Goal: Information Seeking & Learning: Learn about a topic

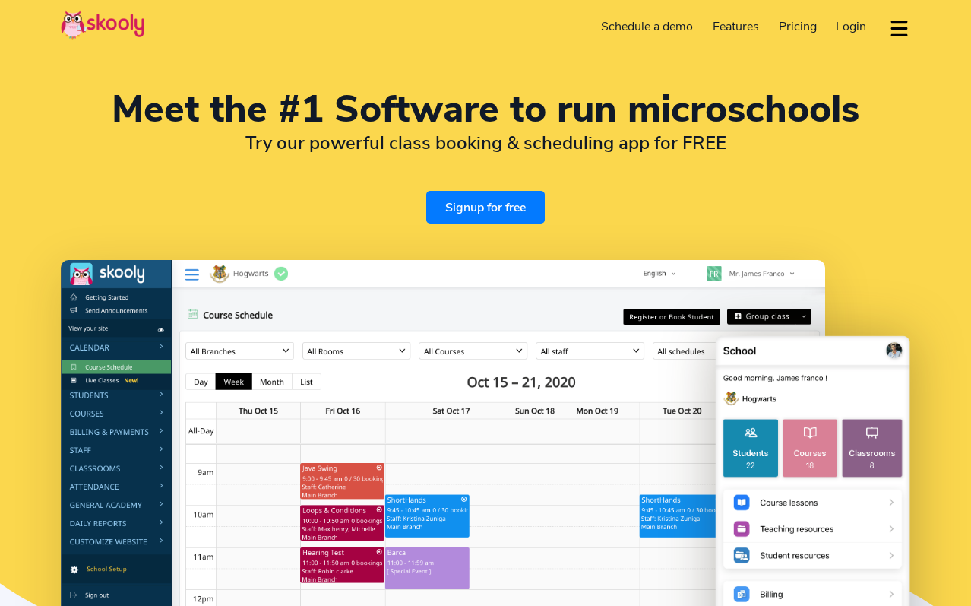
select select "en"
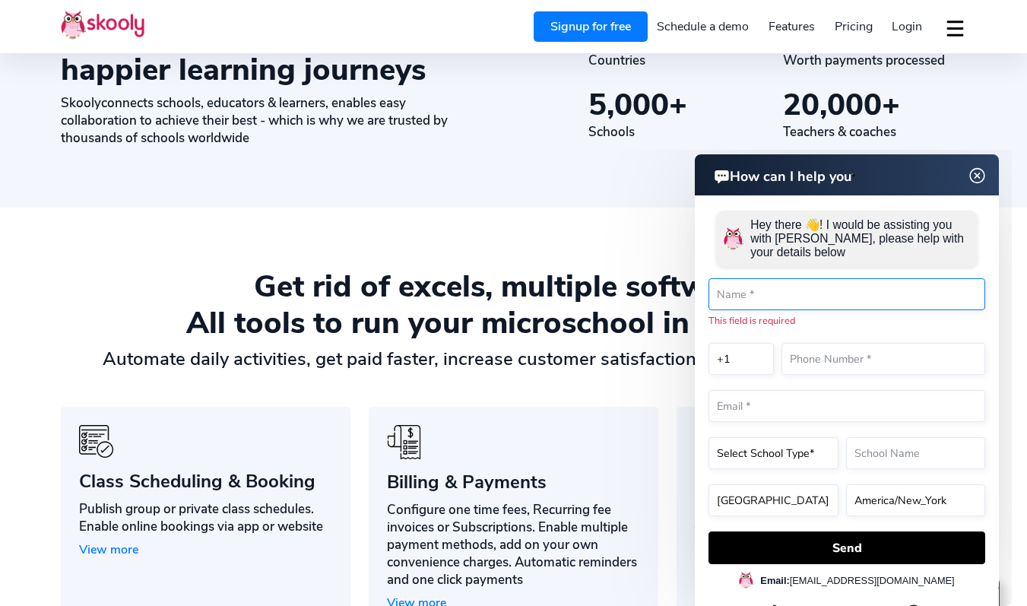
scroll to position [1160, 0]
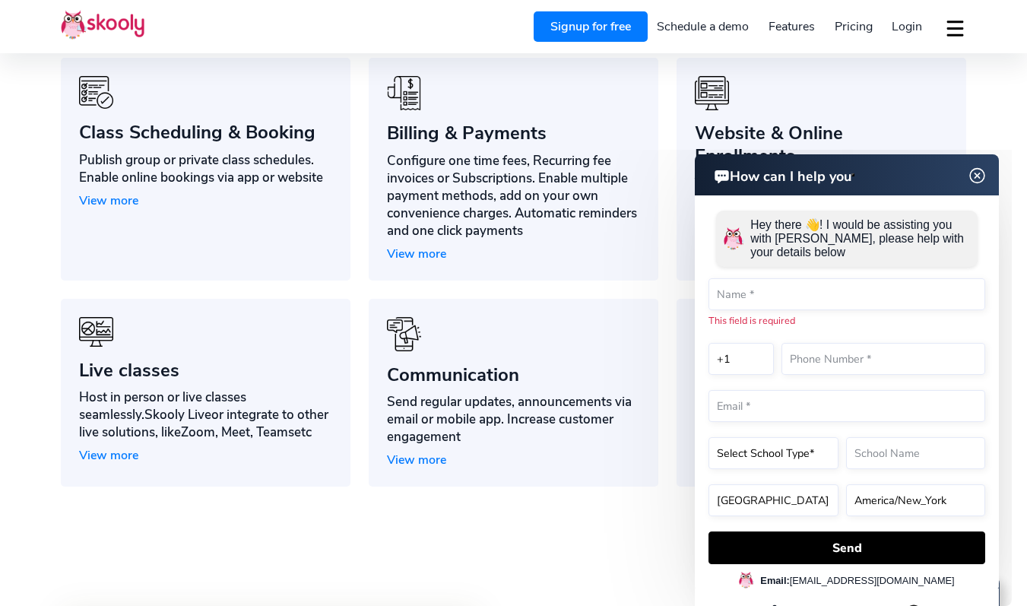
click at [970, 170] on img at bounding box center [977, 175] width 29 height 19
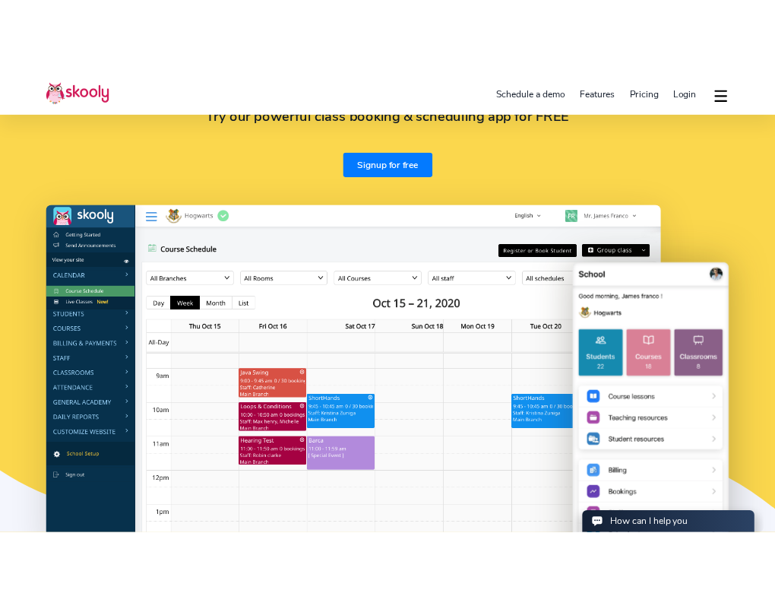
scroll to position [0, 0]
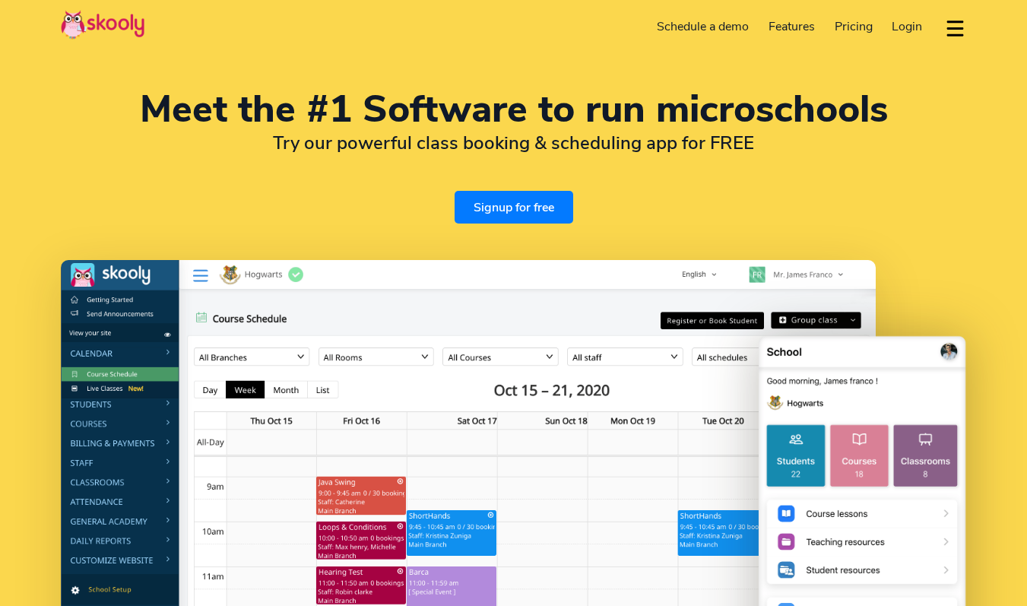
select select "en"
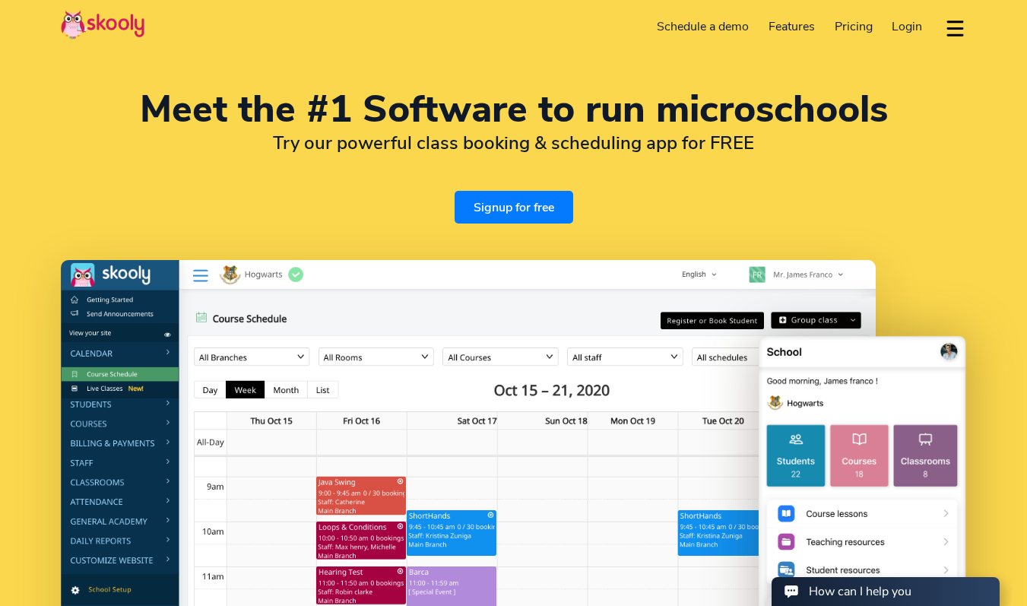
select select "1"
select select "[GEOGRAPHIC_DATA]"
select select "America/New_York"
click at [366, 194] on div "Meet the #1 Software to run microschools Try our powerful class booking & sched…" at bounding box center [513, 157] width 905 height 132
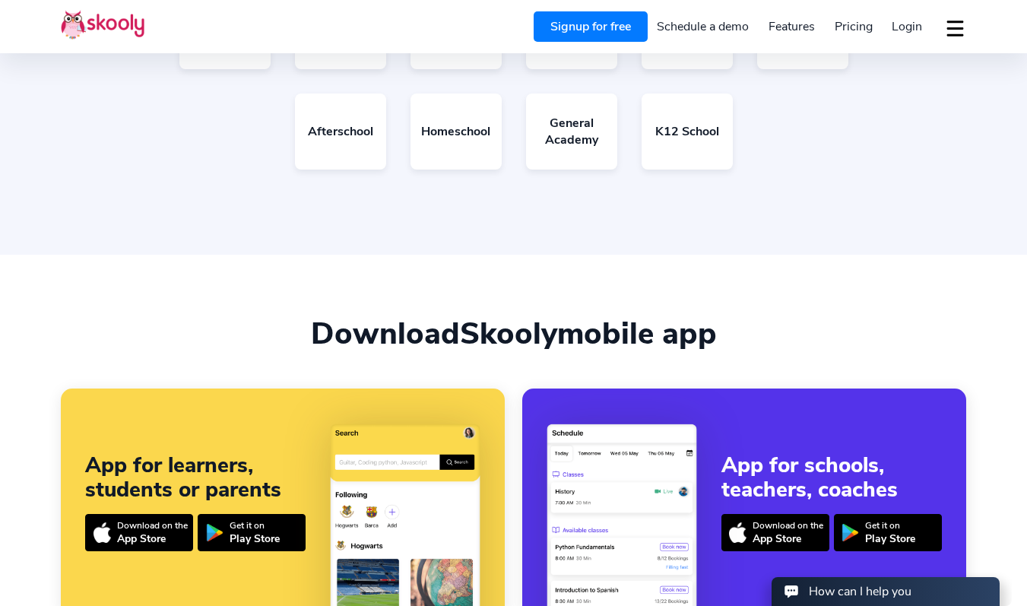
scroll to position [3619, 0]
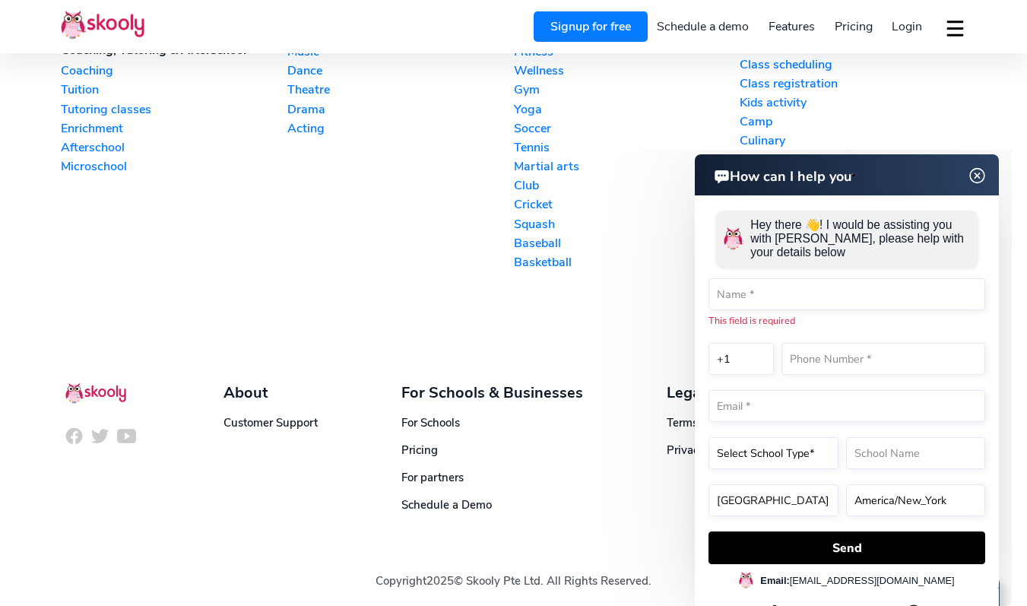
click at [977, 175] on img at bounding box center [977, 175] width 29 height 19
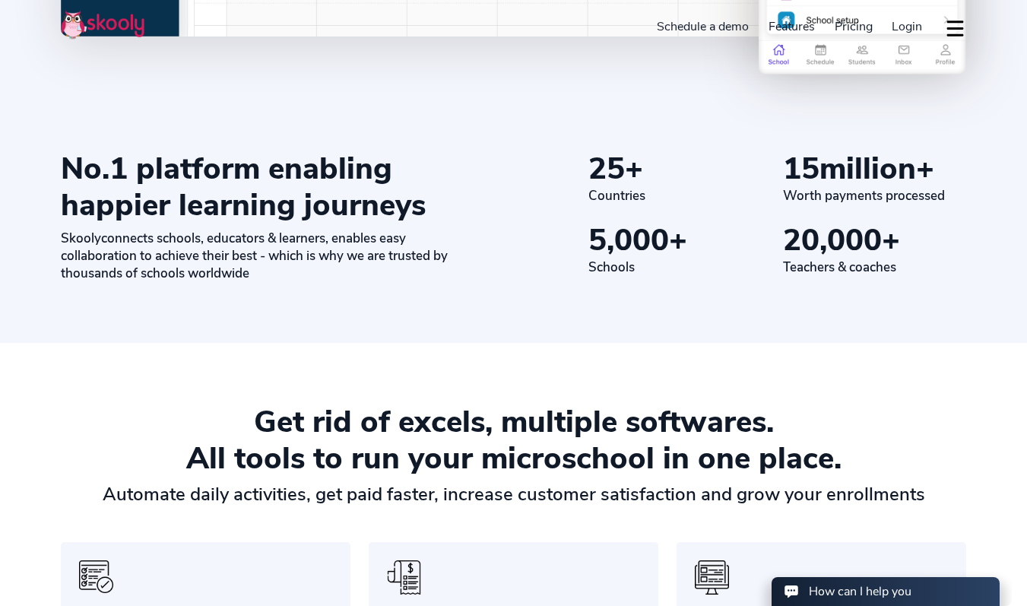
scroll to position [0, 0]
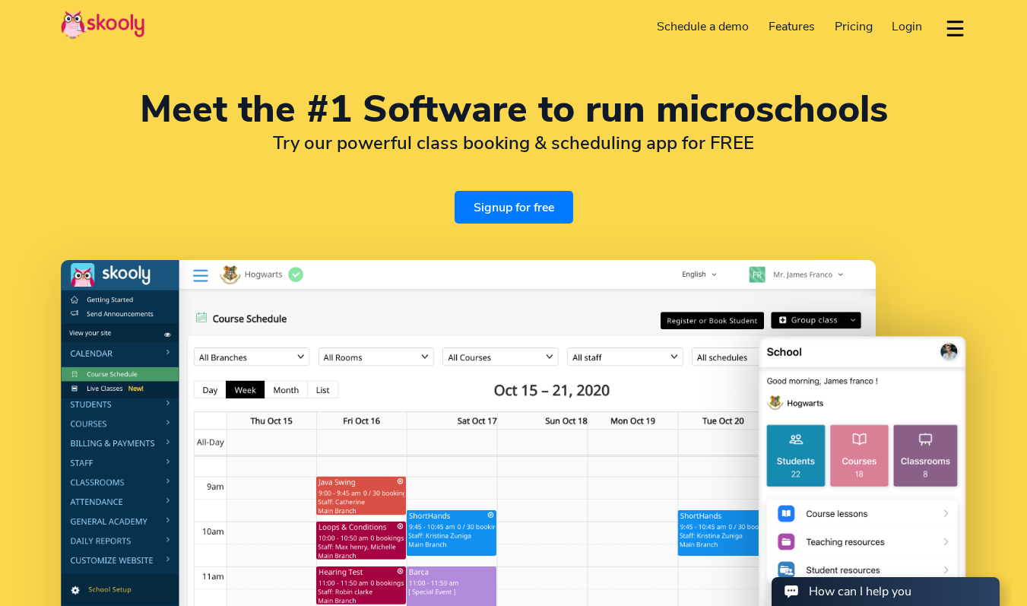
click at [967, 21] on header "Signup for free Schedule a demo Features Attendance Billing & Payments Class Sc…" at bounding box center [513, 26] width 1027 height 53
click at [957, 25] on button "dropdown menu" at bounding box center [955, 28] width 22 height 35
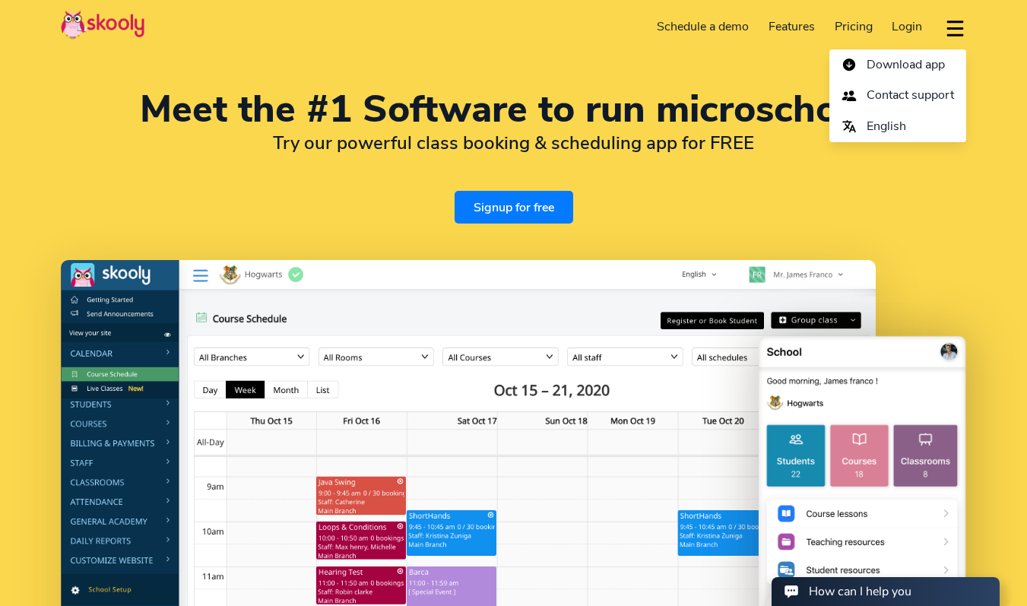
click at [845, 209] on div "Meet the #1 Software to run microschools Try our powerful class booking & sched…" at bounding box center [513, 157] width 905 height 132
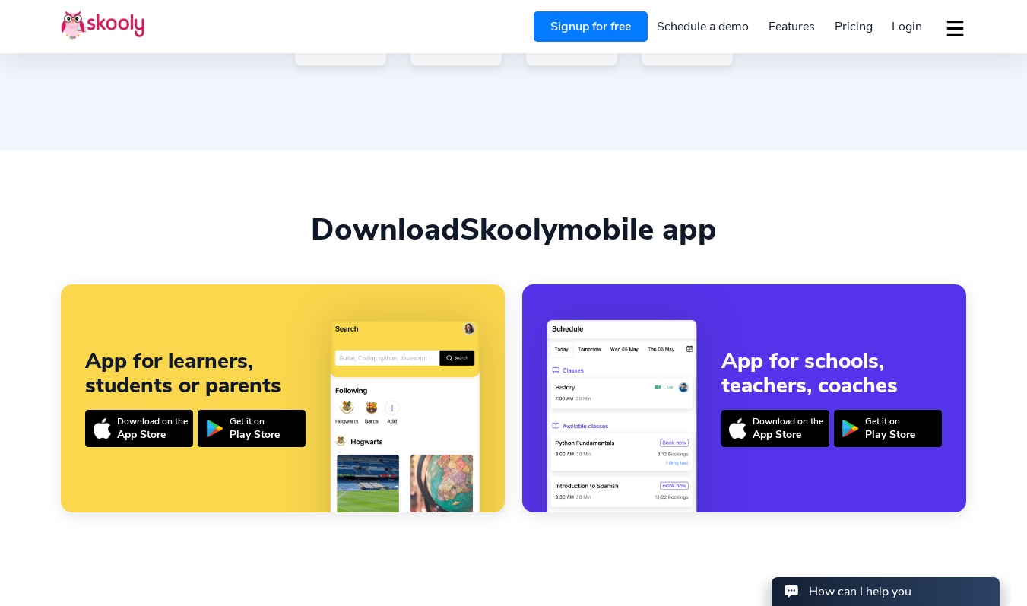
scroll to position [3619, 0]
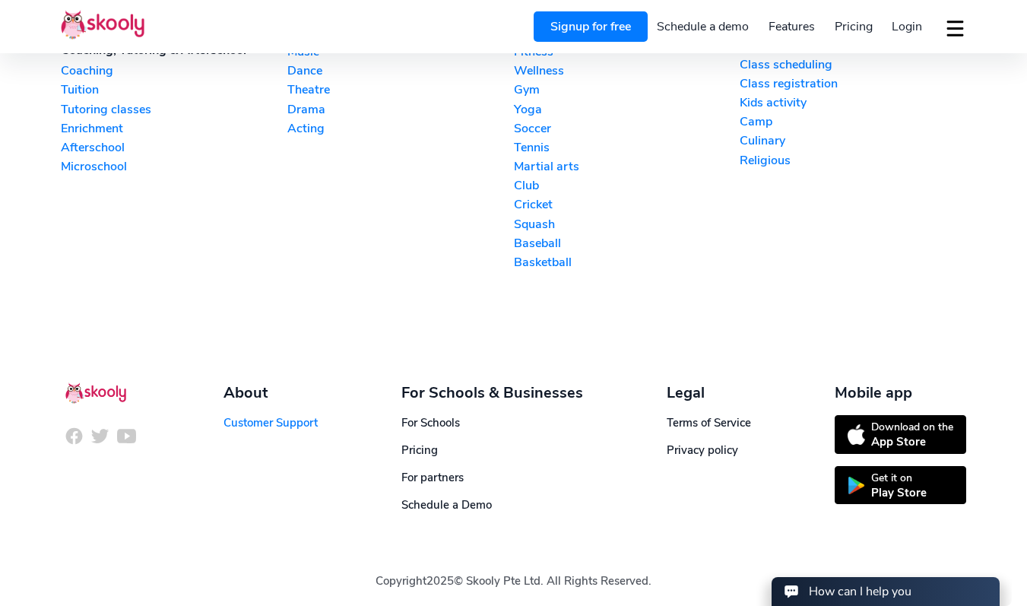
click at [251, 415] on link "Customer Support" at bounding box center [270, 422] width 94 height 15
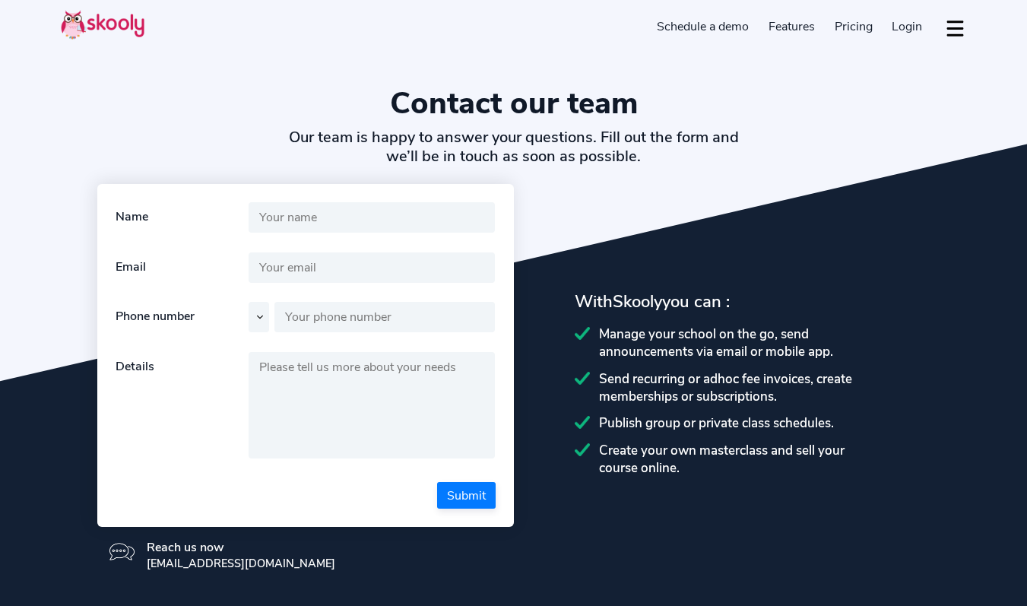
select select "en"
select select "1"
select select "[GEOGRAPHIC_DATA]"
select select "America/New_York"
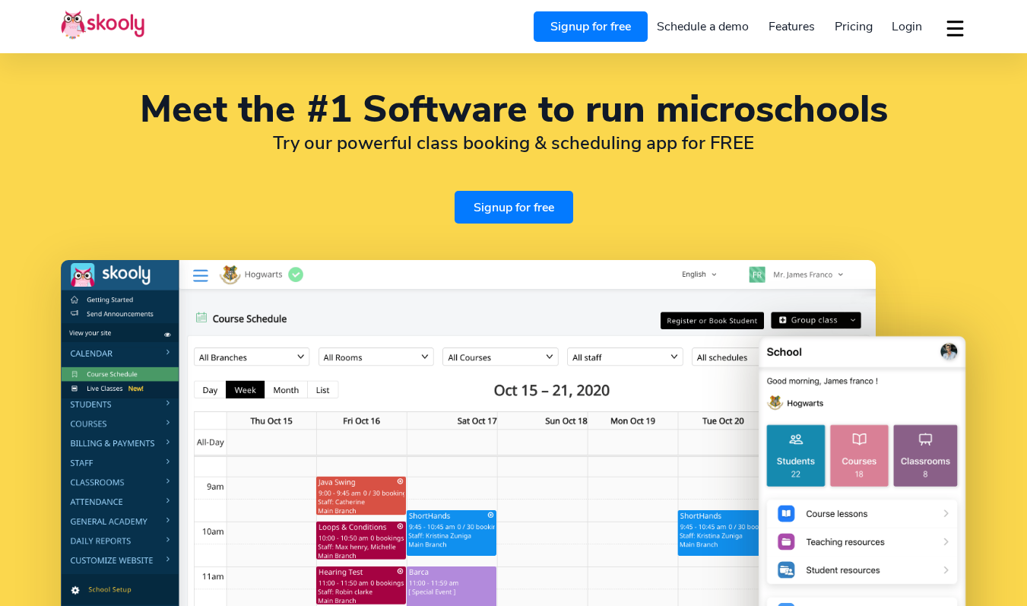
select select "en"
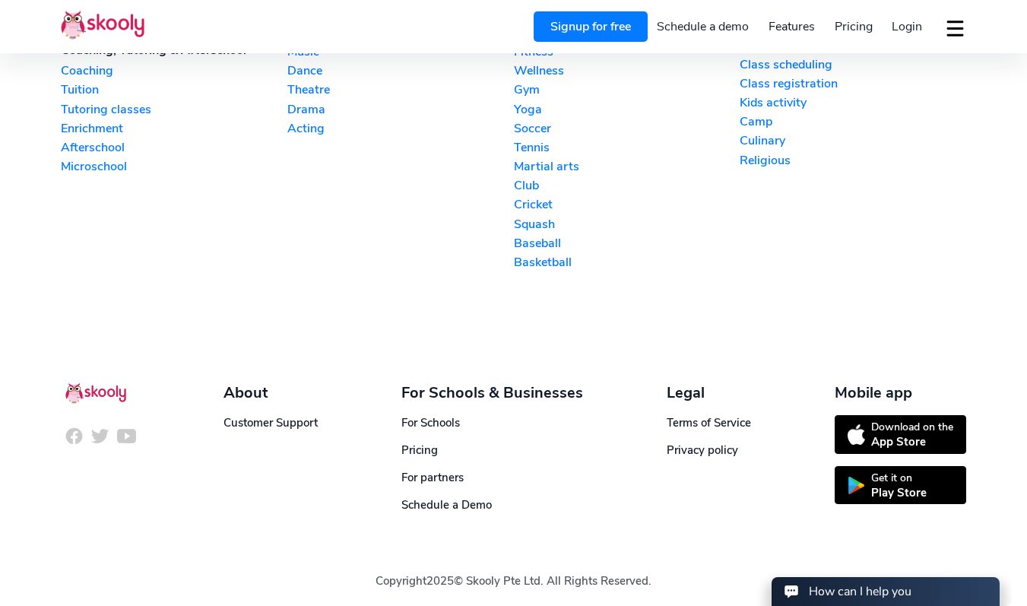
scroll to position [3619, 0]
select select "1"
select select "[GEOGRAPHIC_DATA]"
select select "America/New_York"
click at [440, 416] on link "For Schools" at bounding box center [430, 422] width 59 height 15
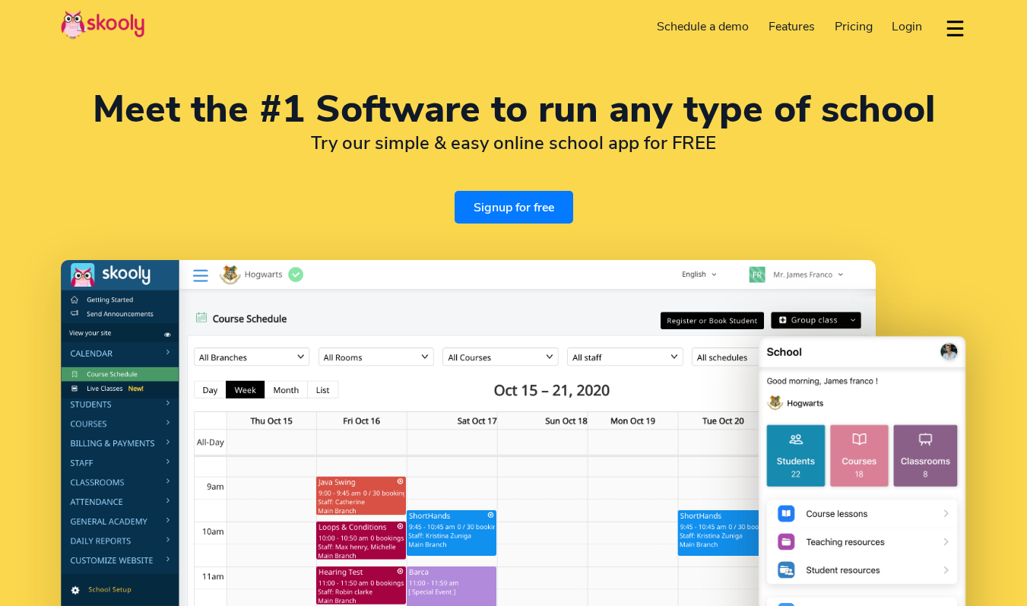
select select "en"
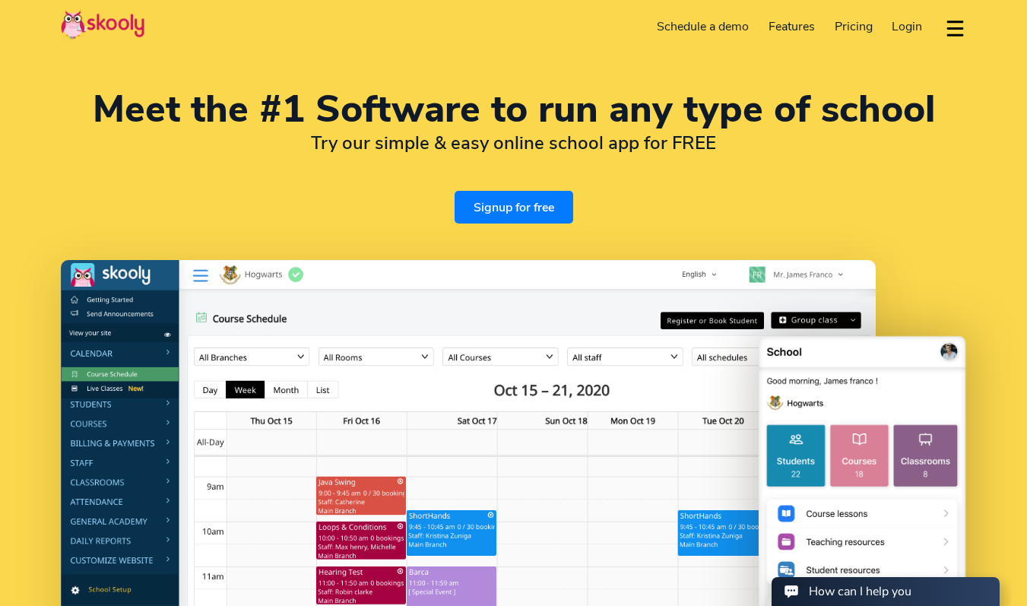
select select "1"
select select "[GEOGRAPHIC_DATA]"
select select "America/New_York"
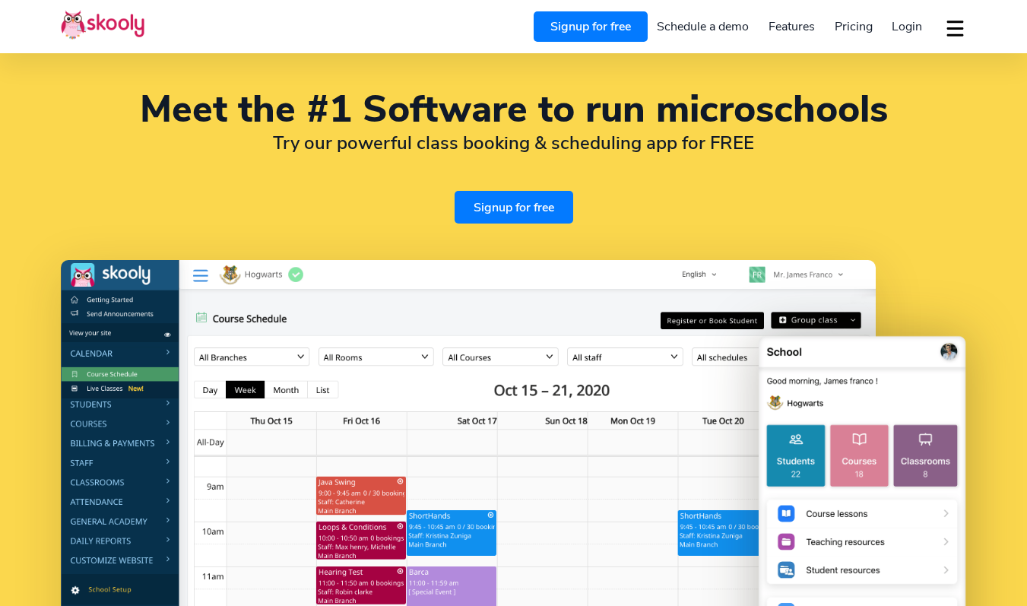
select select "en"
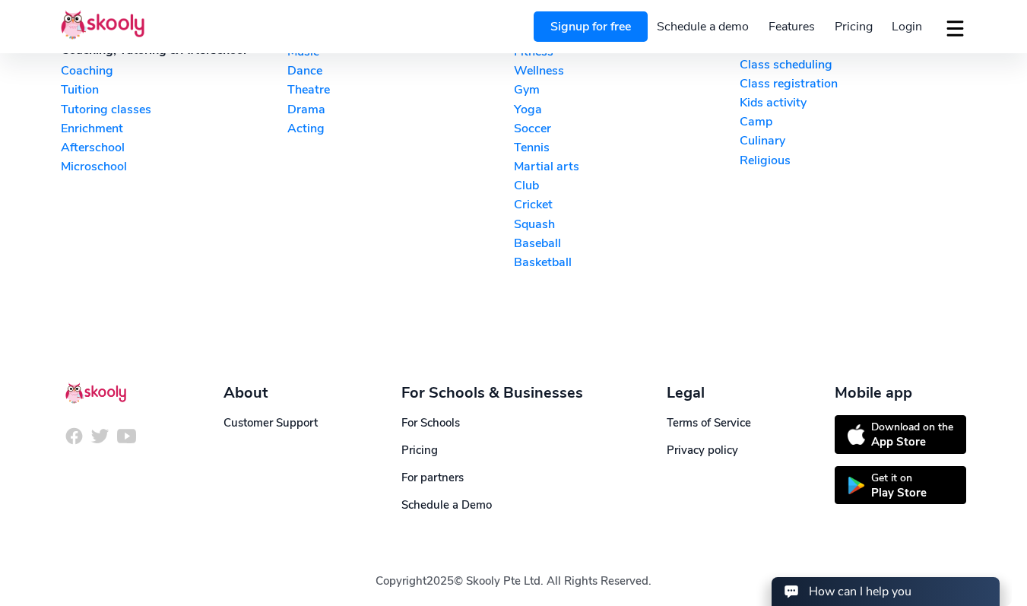
select select "1"
select select "[GEOGRAPHIC_DATA]"
select select "America/New_York"
click at [238, 382] on div "About" at bounding box center [270, 392] width 94 height 21
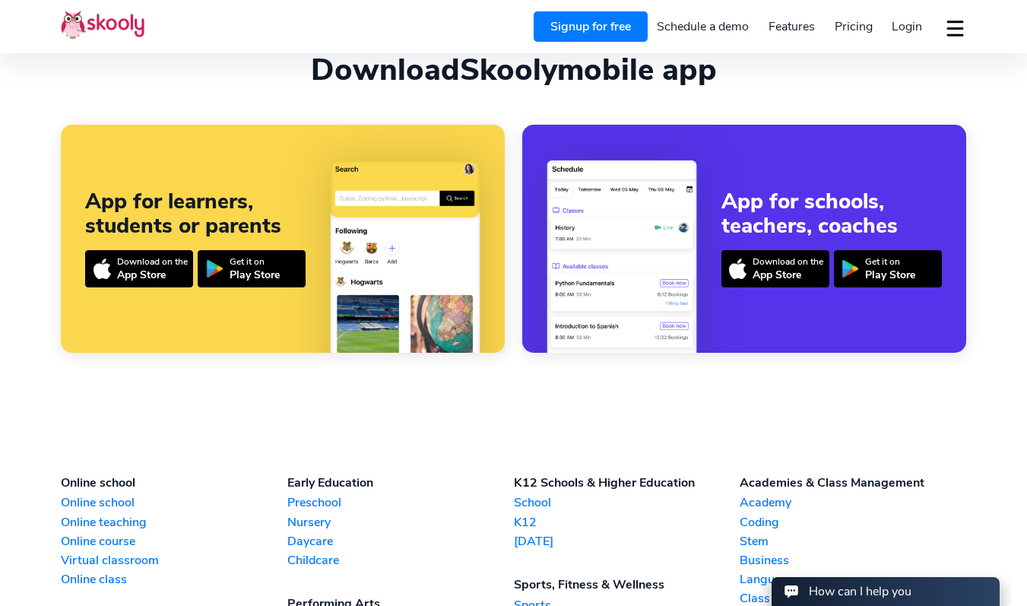
scroll to position [3032, 0]
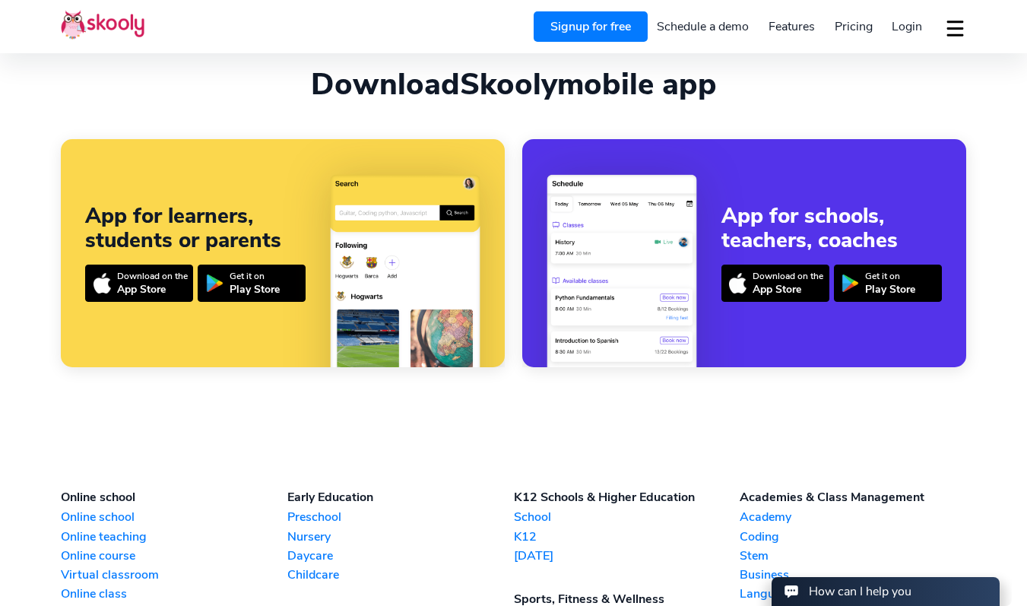
click at [952, 29] on button "dropdown menu" at bounding box center [955, 28] width 22 height 35
click at [917, 94] on span "Contact support" at bounding box center [909, 95] width 87 height 22
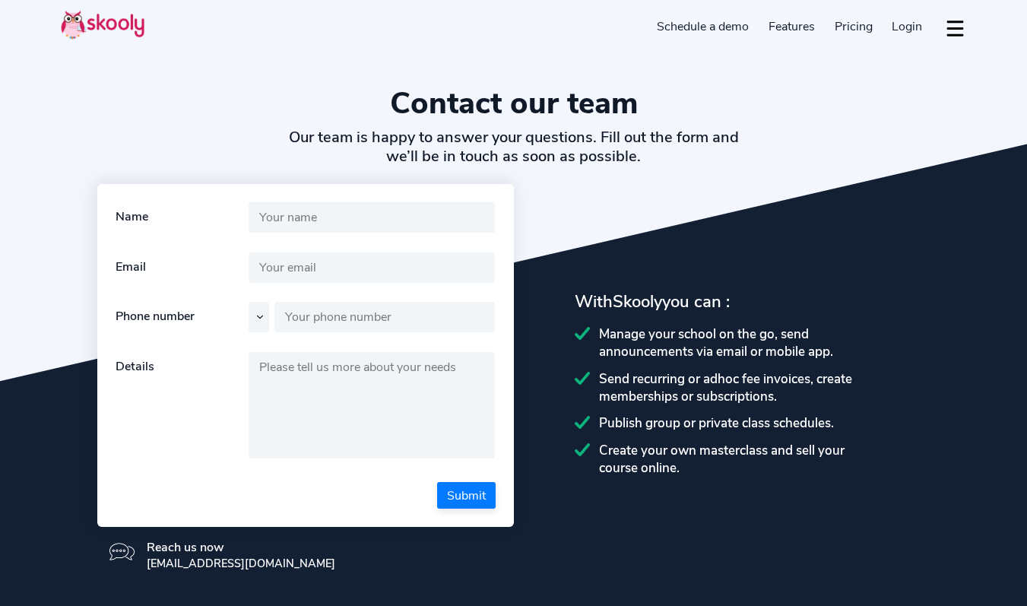
select select "en"
select select "1"
select select "[GEOGRAPHIC_DATA]"
select select "America/New_York"
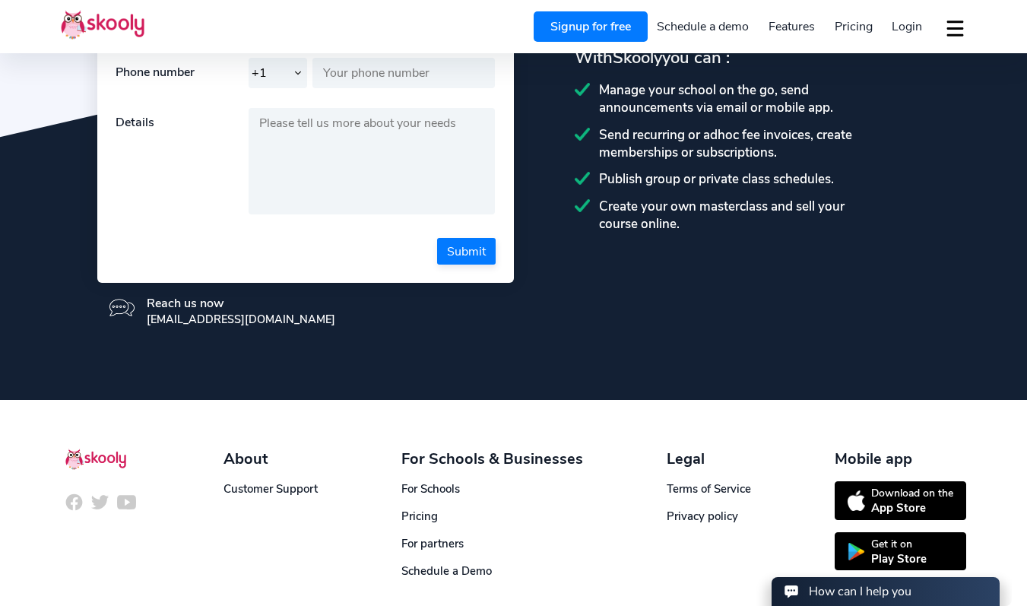
scroll to position [316, 0]
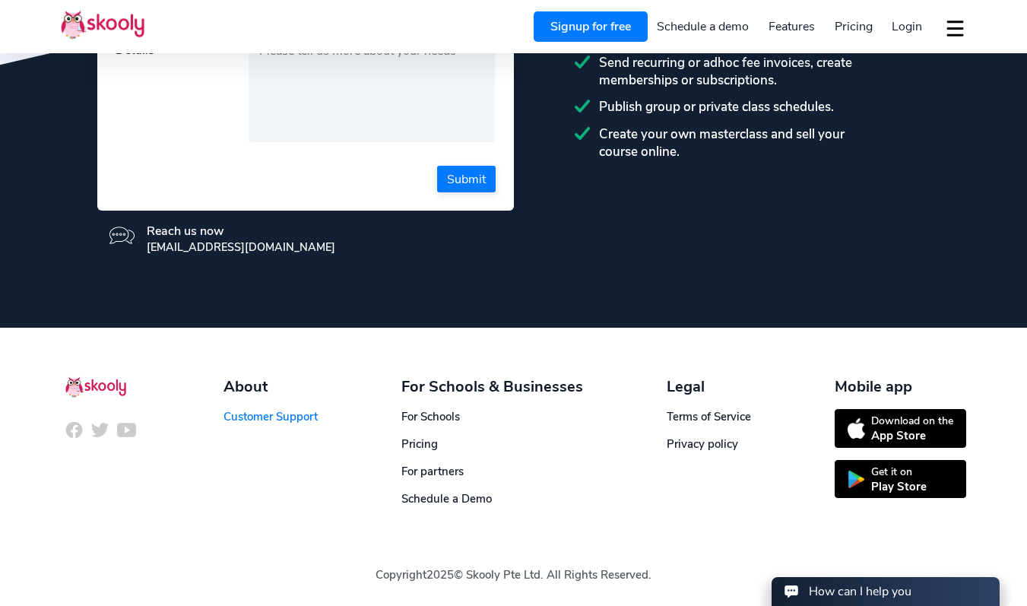
click at [267, 413] on link "Customer Support" at bounding box center [270, 416] width 94 height 15
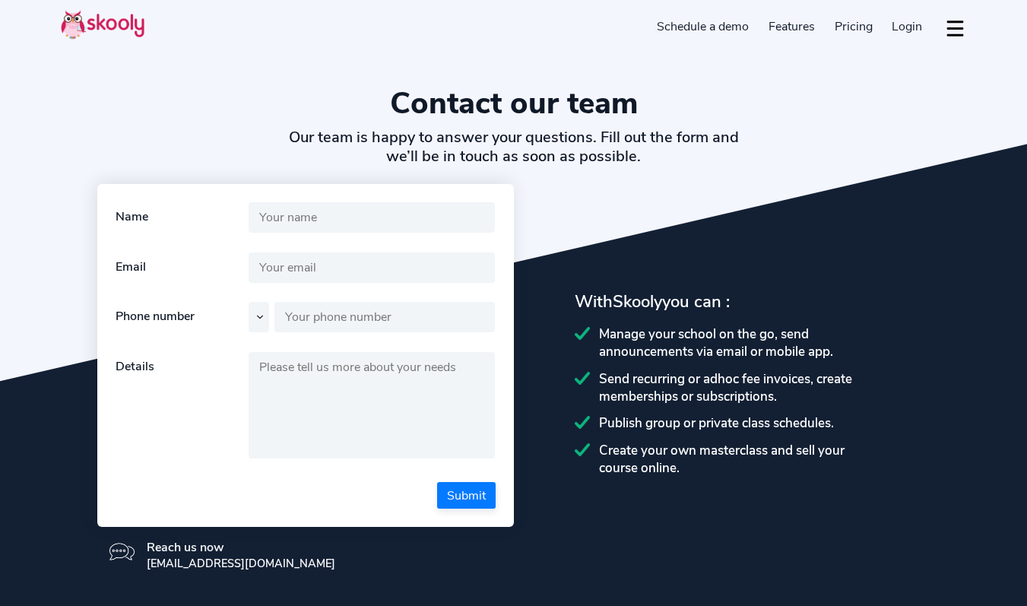
select select "en"
select select "1"
select select "[GEOGRAPHIC_DATA]"
select select "America/New_York"
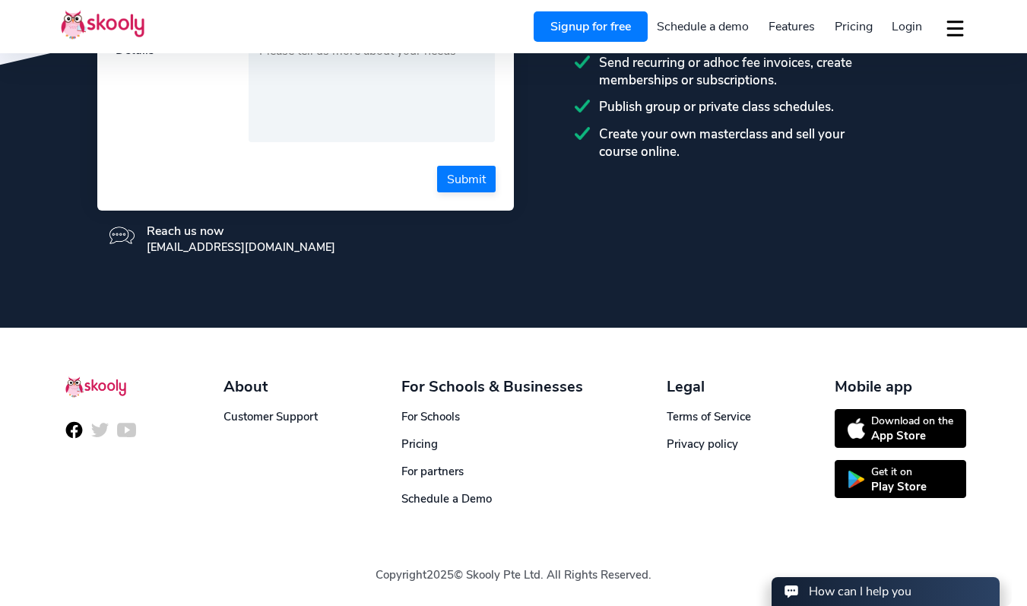
click at [80, 429] on img at bounding box center [74, 429] width 19 height 19
click at [101, 429] on img at bounding box center [99, 429] width 19 height 19
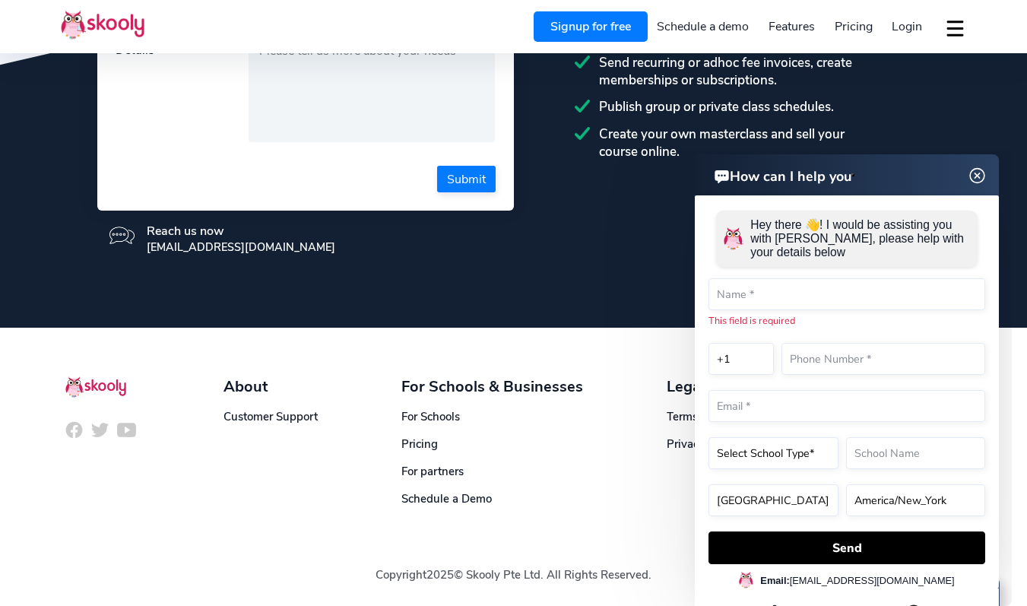
scroll to position [0, 0]
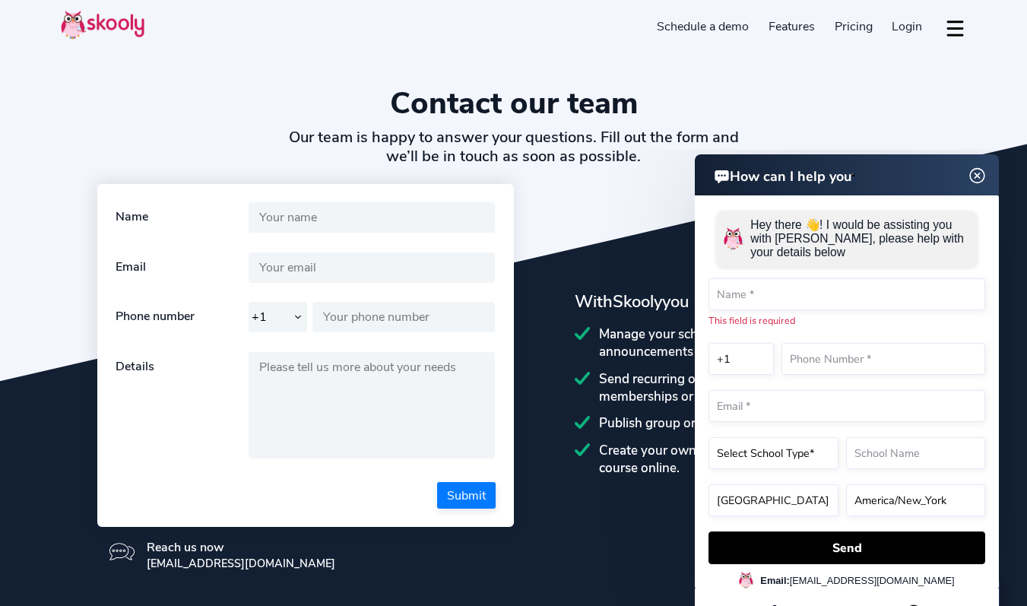
click at [977, 179] on img at bounding box center [977, 175] width 29 height 19
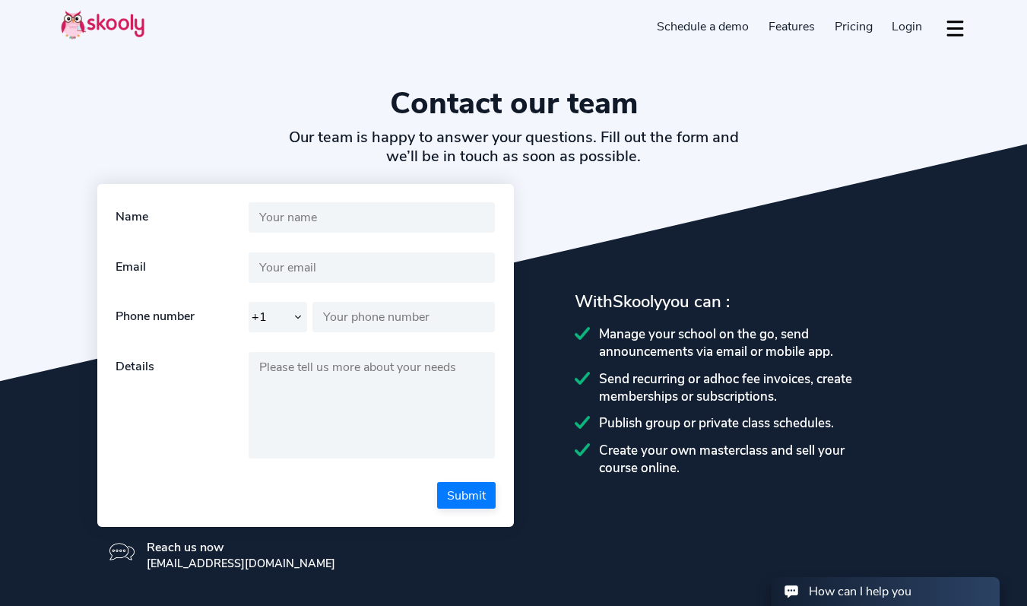
click at [687, 21] on link "Schedule a demo" at bounding box center [703, 26] width 112 height 24
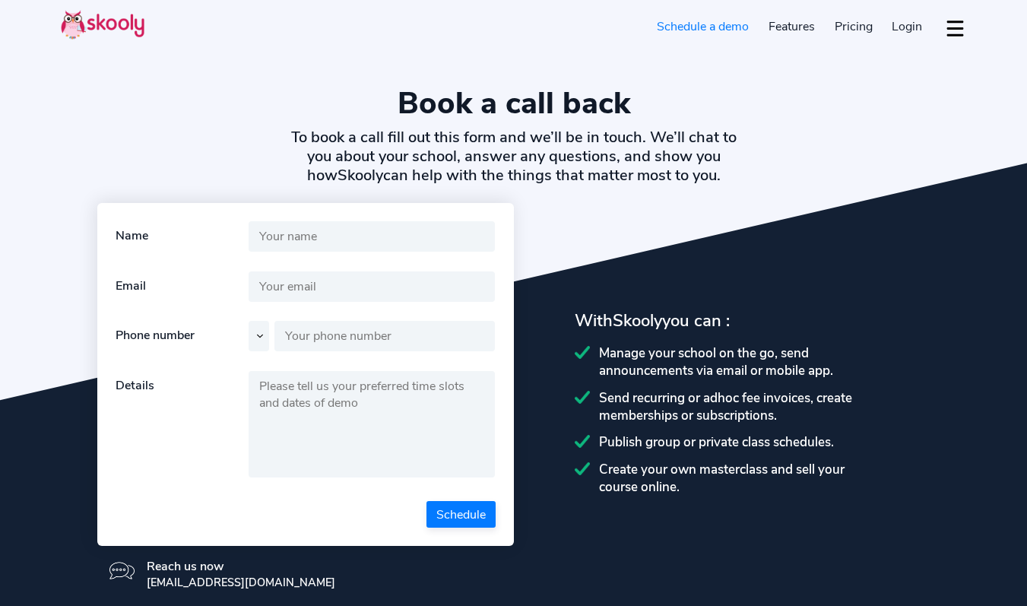
select select "en"
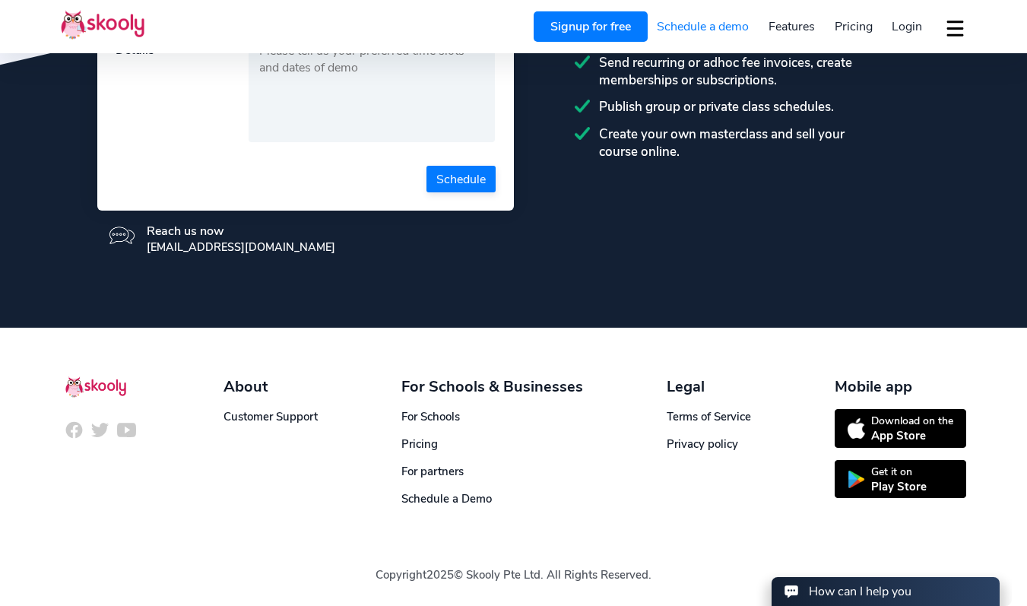
select select "1"
select select "[GEOGRAPHIC_DATA]"
select select "America/New_York"
click at [286, 413] on link "Customer Support" at bounding box center [270, 416] width 94 height 15
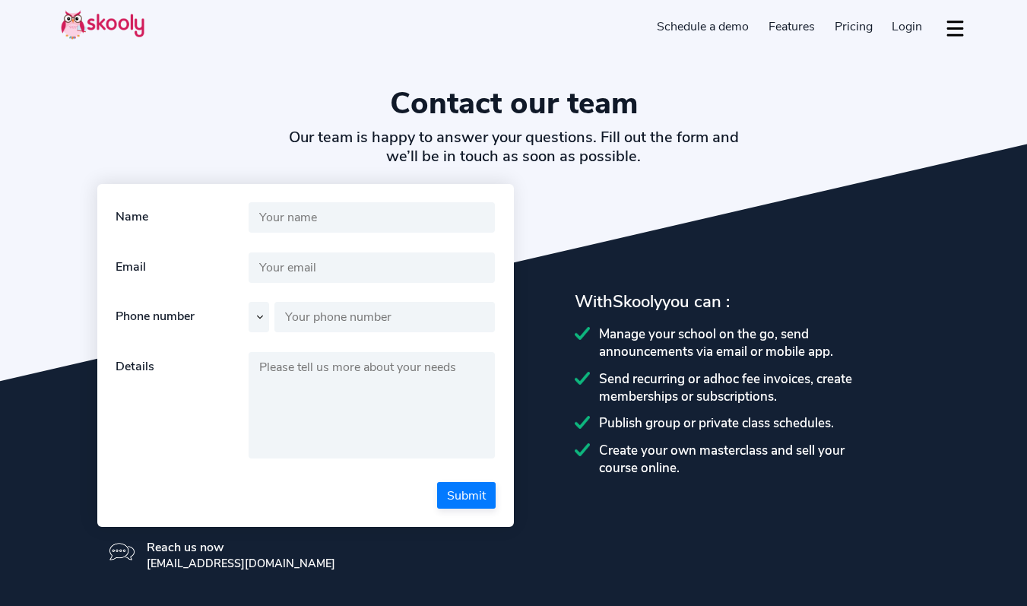
select select "en"
select select "1"
select select "[GEOGRAPHIC_DATA]"
select select "America/New_York"
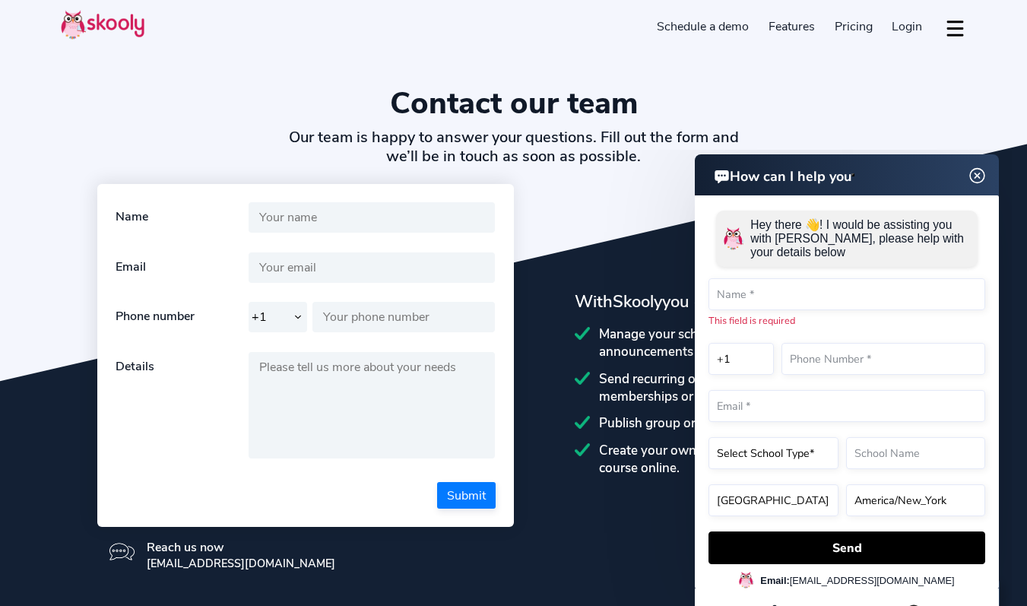
click at [92, 14] on img at bounding box center [103, 25] width 84 height 30
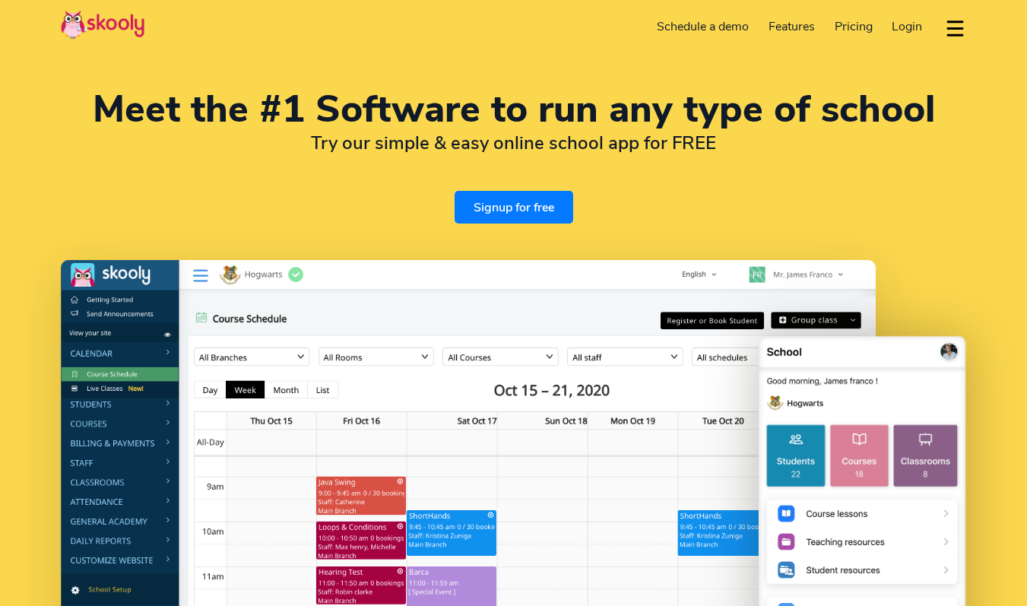
select select "en"
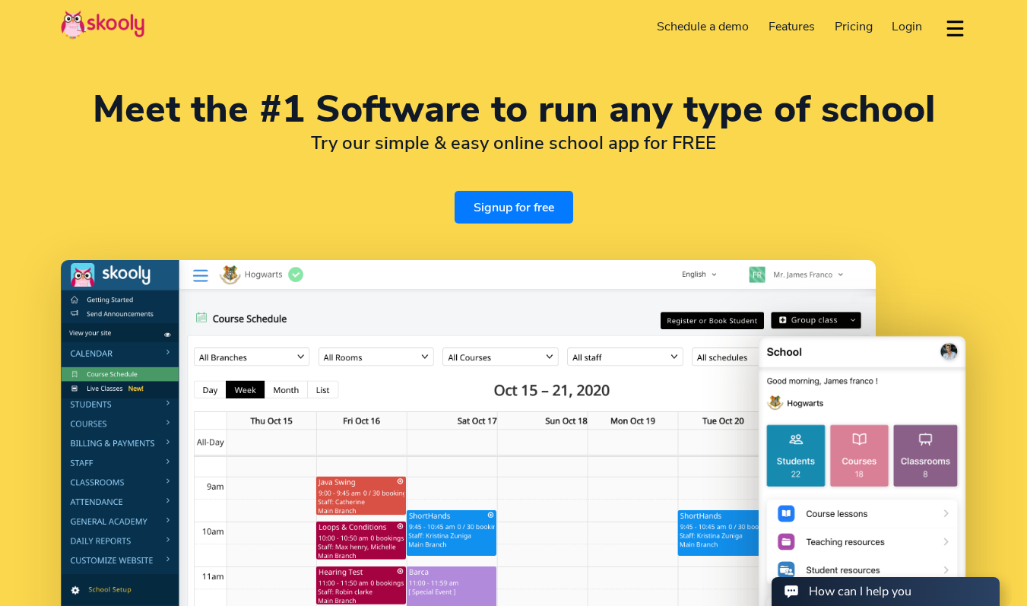
select select "1"
select select "[GEOGRAPHIC_DATA]"
select select "America/New_York"
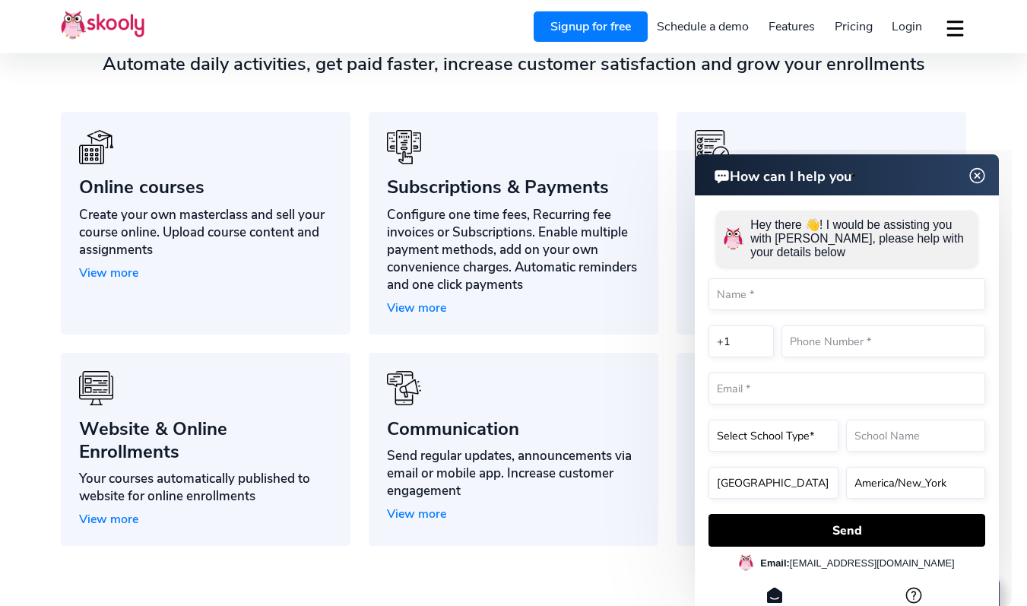
scroll to position [1113, 0]
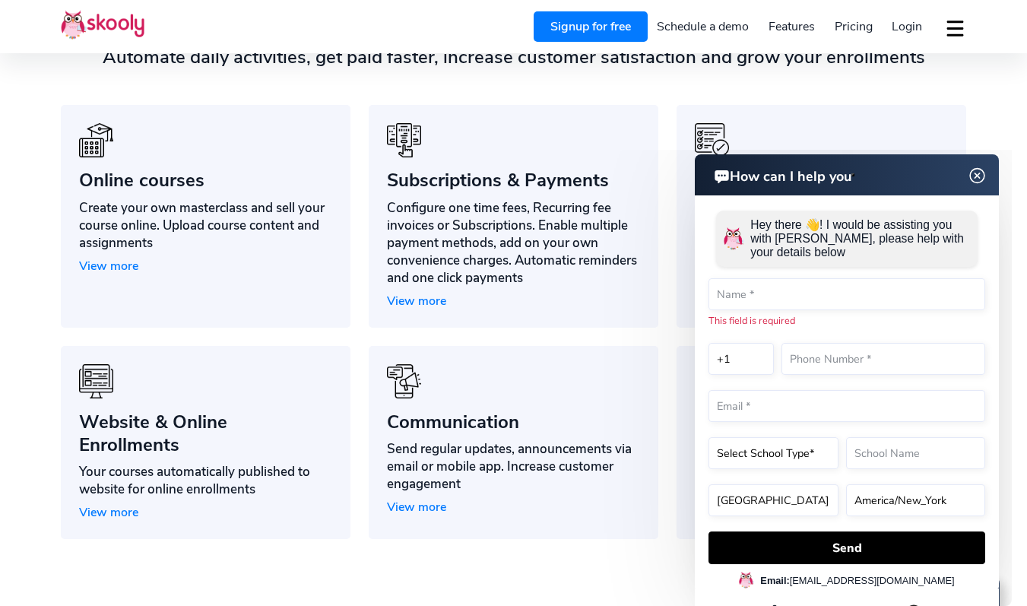
click at [978, 169] on img at bounding box center [977, 175] width 29 height 19
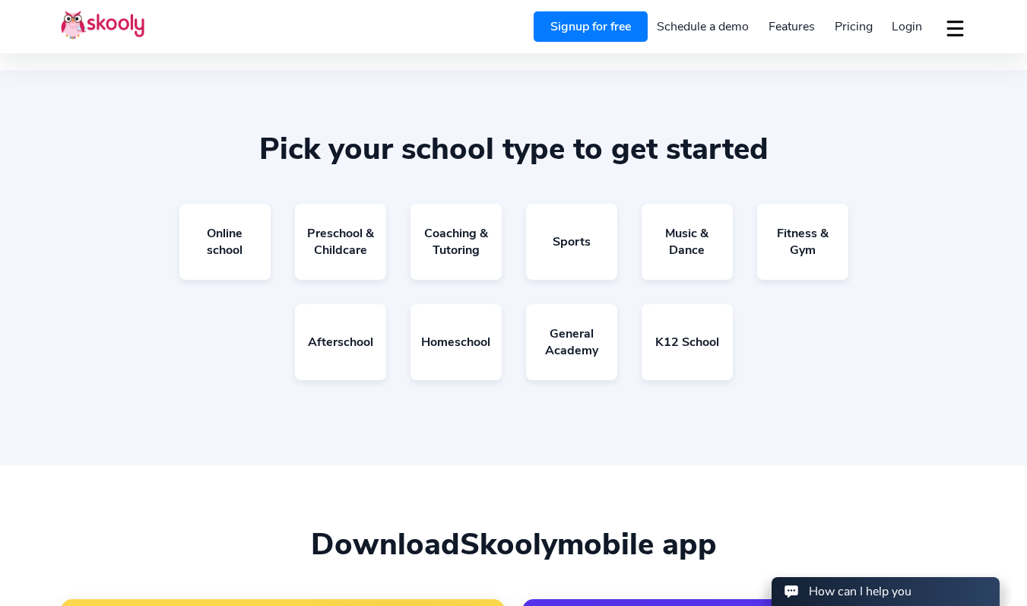
scroll to position [2569, 0]
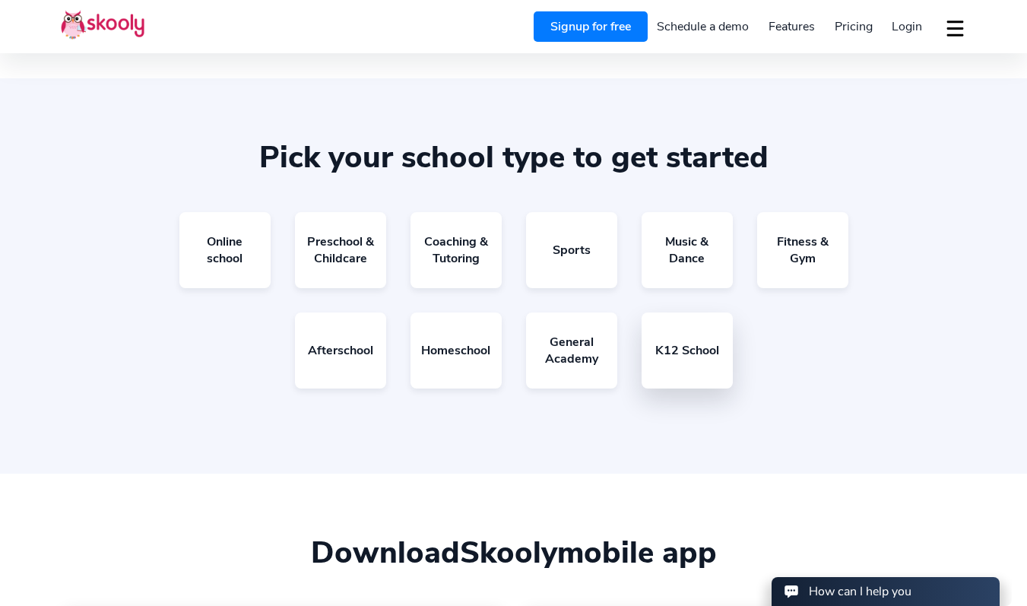
click at [709, 345] on link "K12 School" at bounding box center [686, 350] width 91 height 76
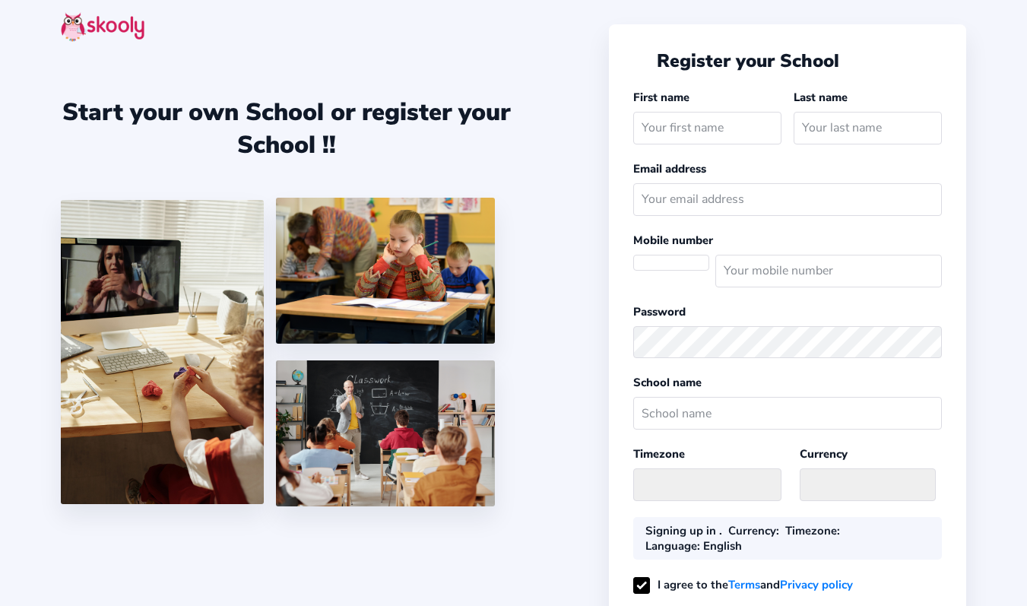
select select
select select "America/New_York"
select select "USD $"
select select "US"
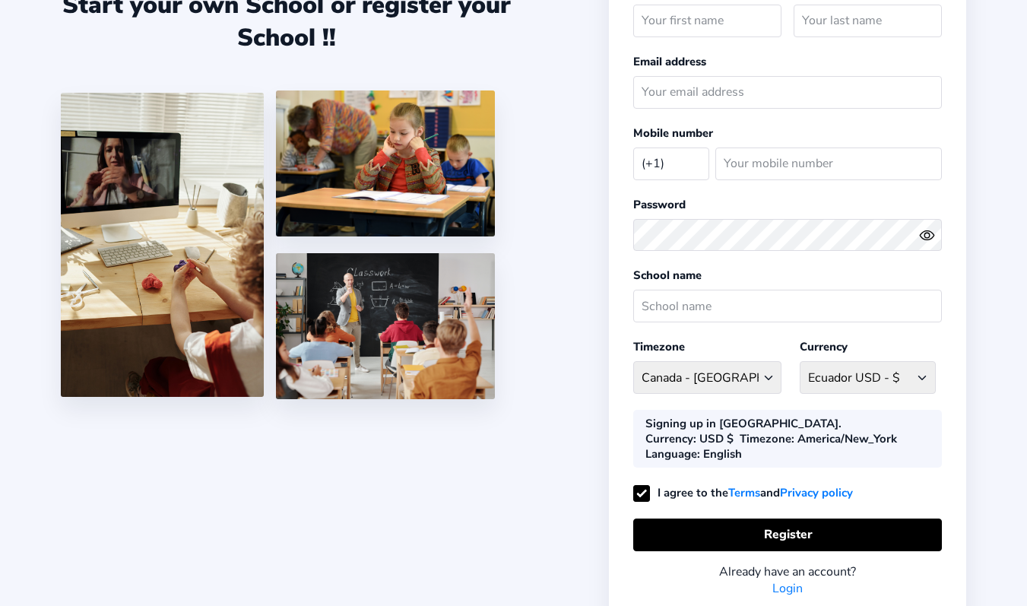
scroll to position [156, 0]
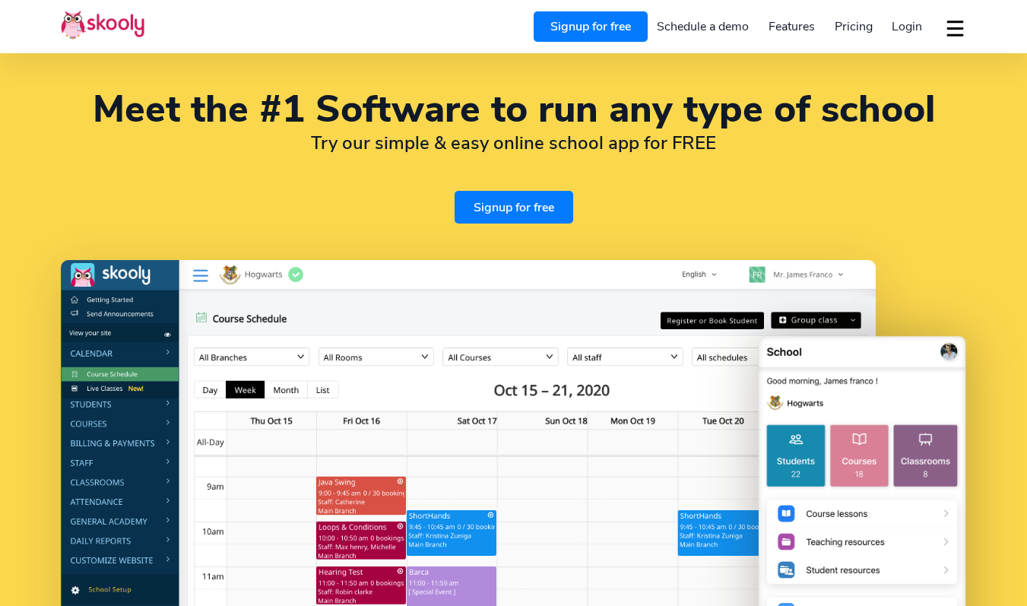
select select "en"
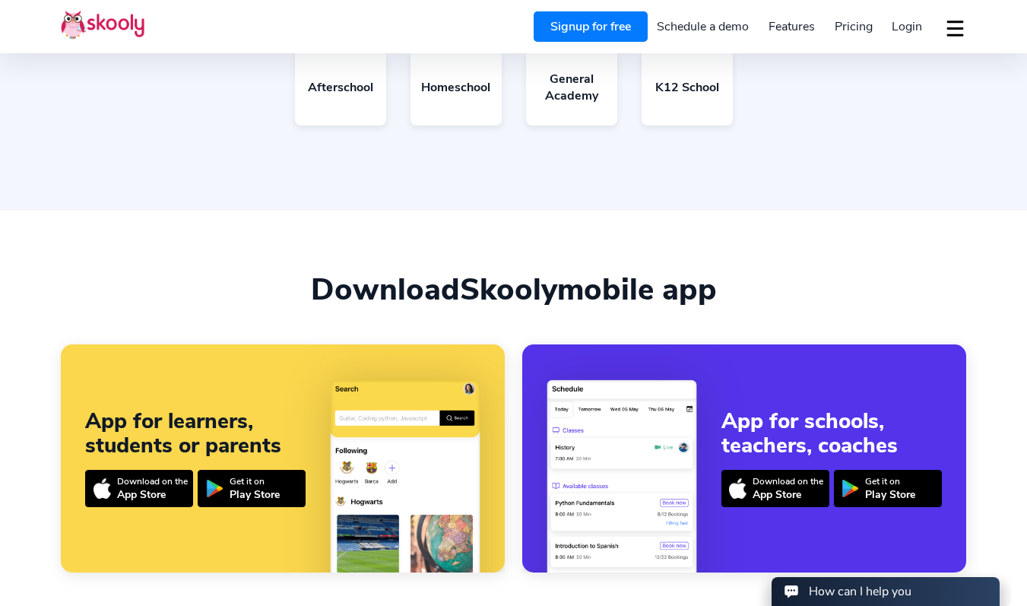
select select "1"
select select "[GEOGRAPHIC_DATA]"
select select "America/New_York"
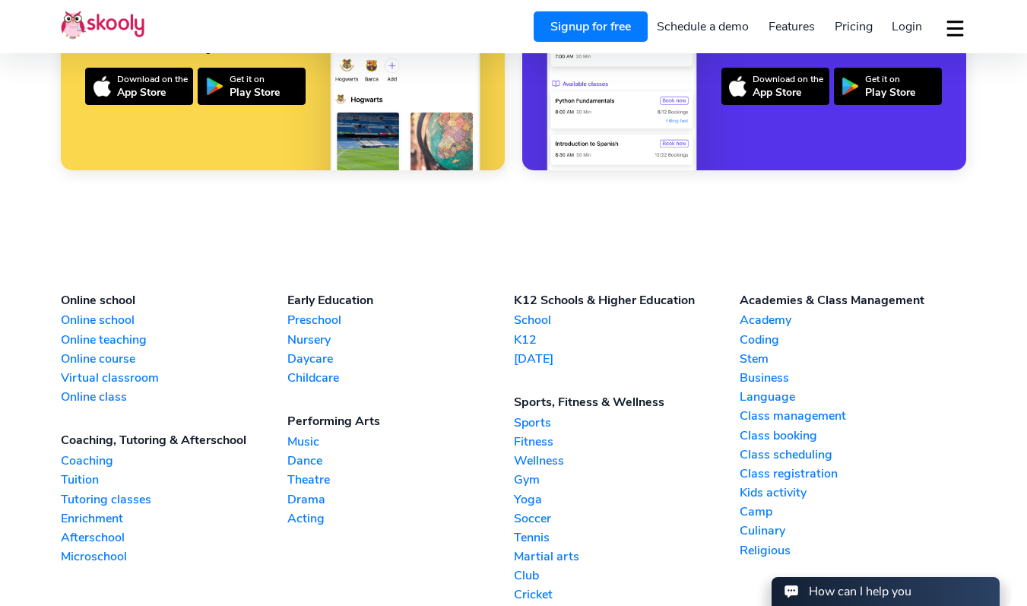
scroll to position [3237, 0]
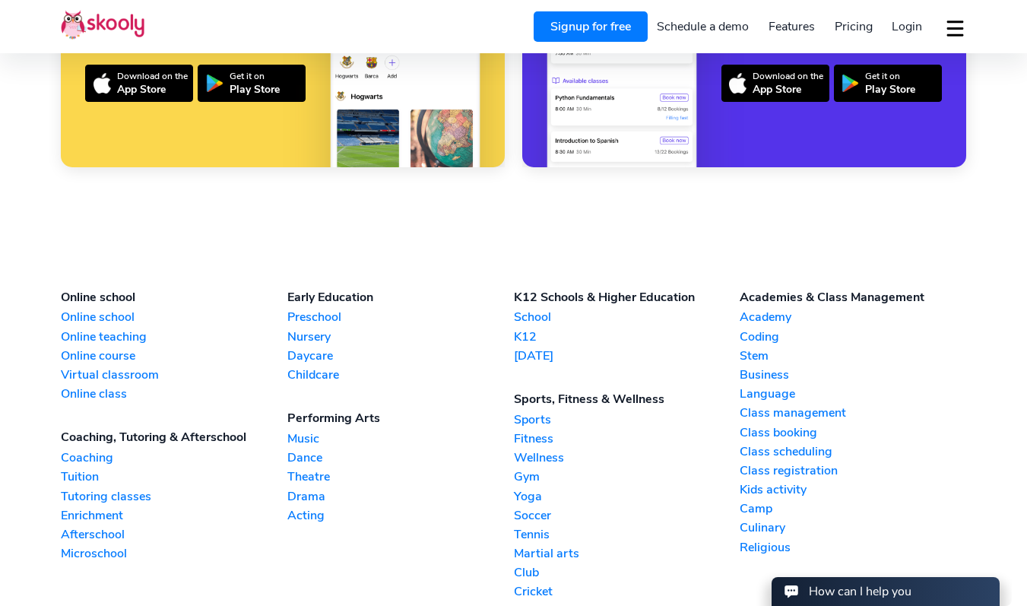
click at [96, 545] on link "Microschool" at bounding box center [174, 553] width 226 height 17
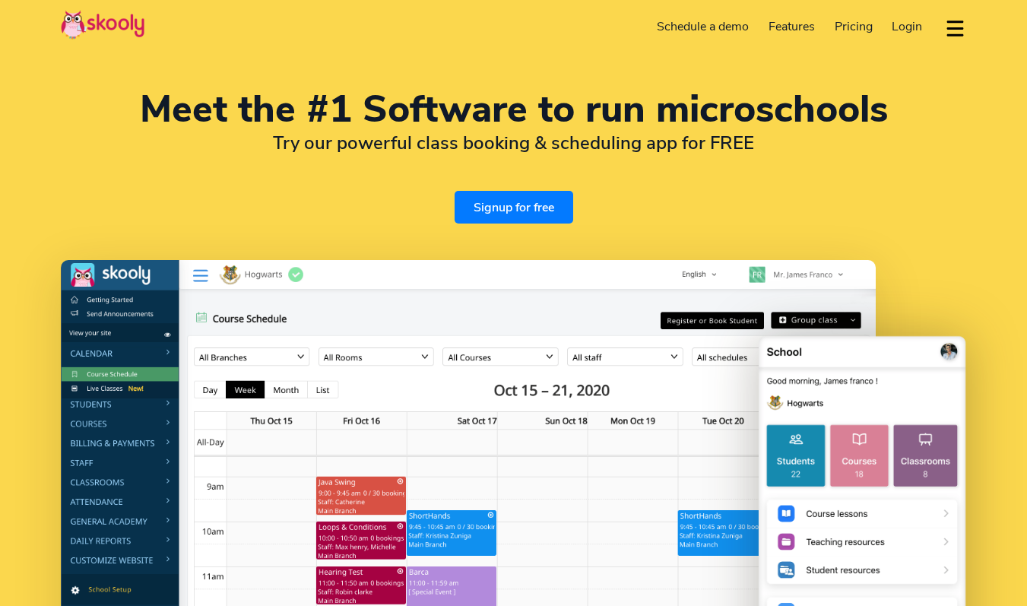
select select "en"
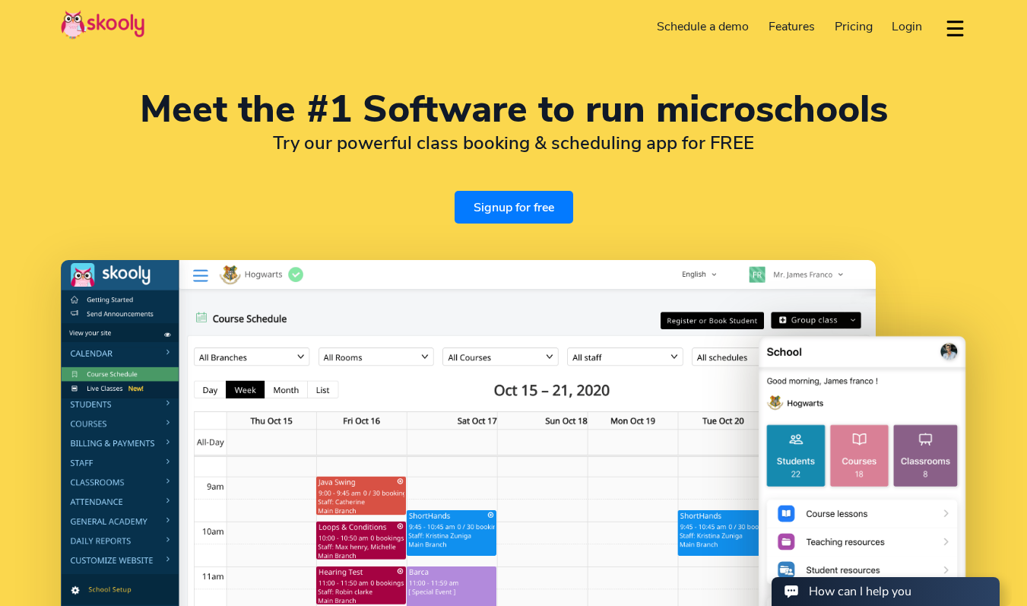
select select "1"
select select "[GEOGRAPHIC_DATA]"
select select "America/New_York"
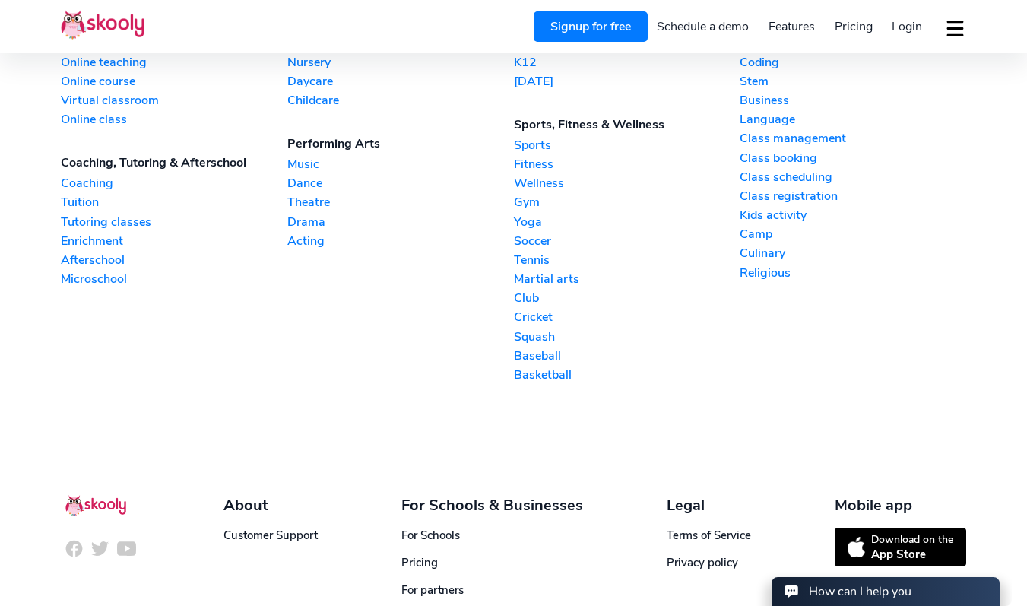
scroll to position [3363, 0]
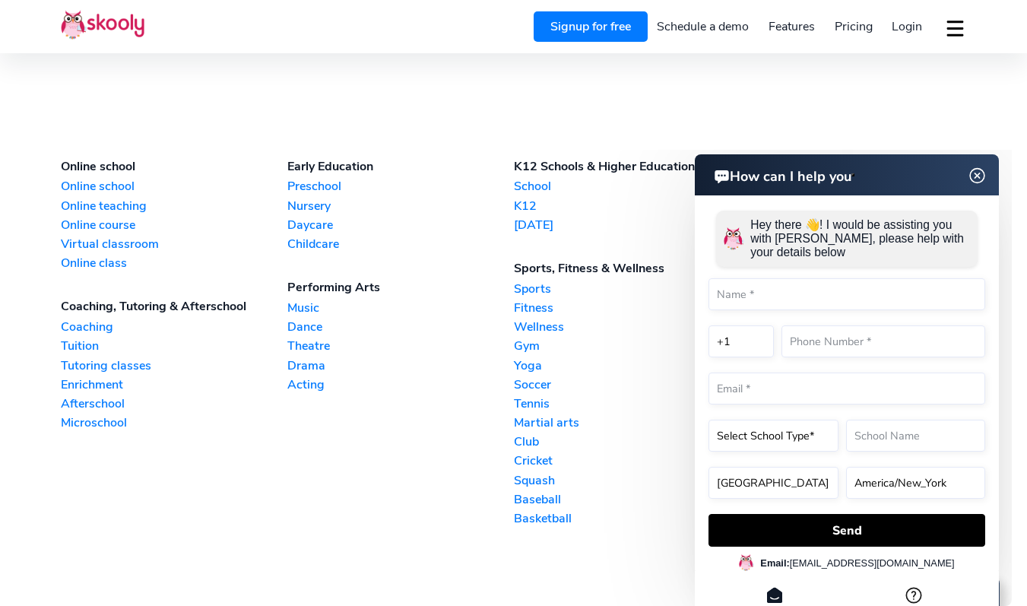
click at [984, 179] on img at bounding box center [977, 175] width 29 height 19
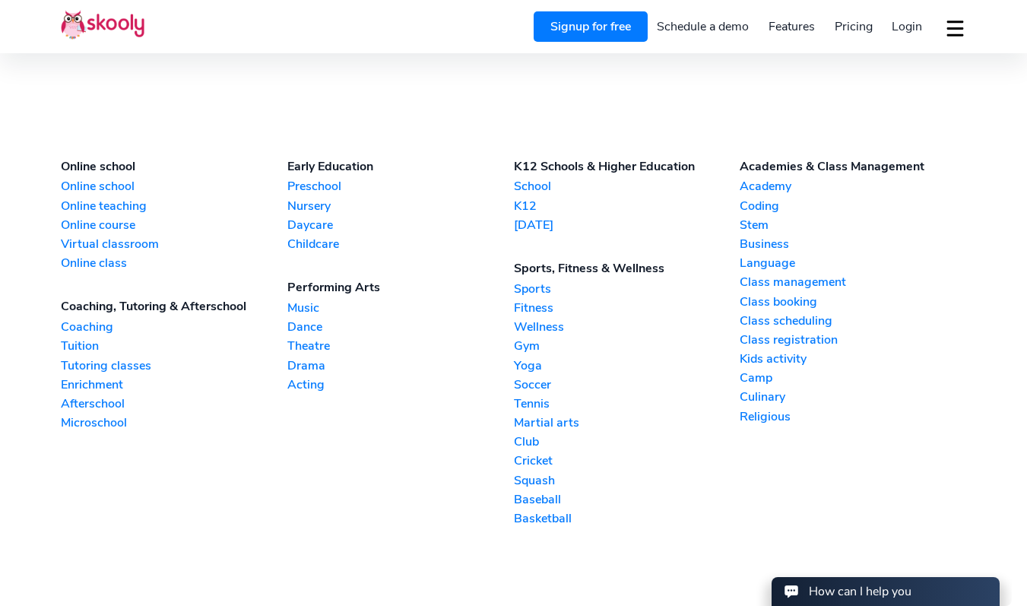
click at [527, 359] on link "Yoga" at bounding box center [627, 365] width 226 height 17
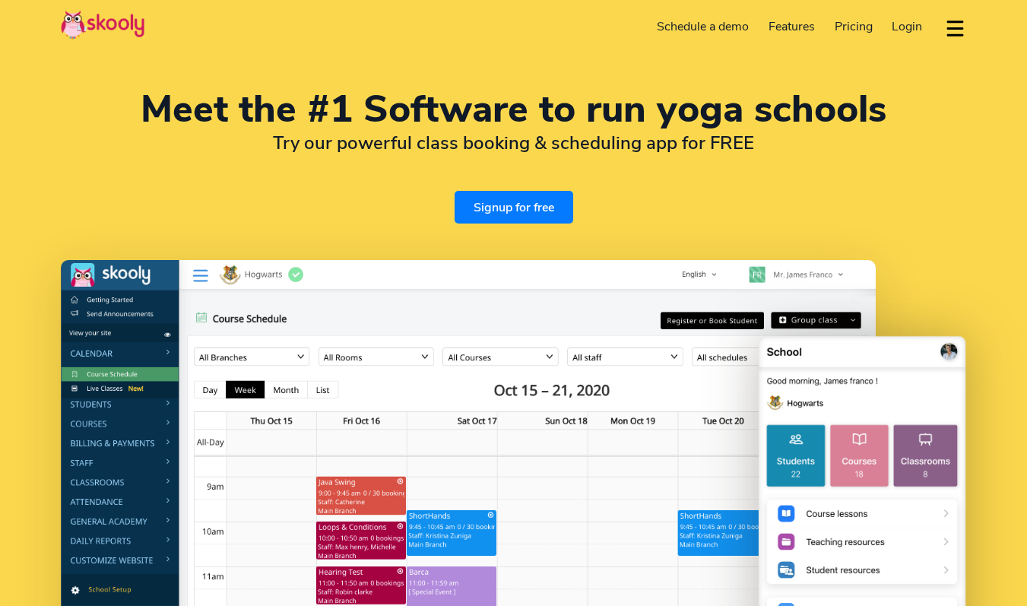
select select "en"
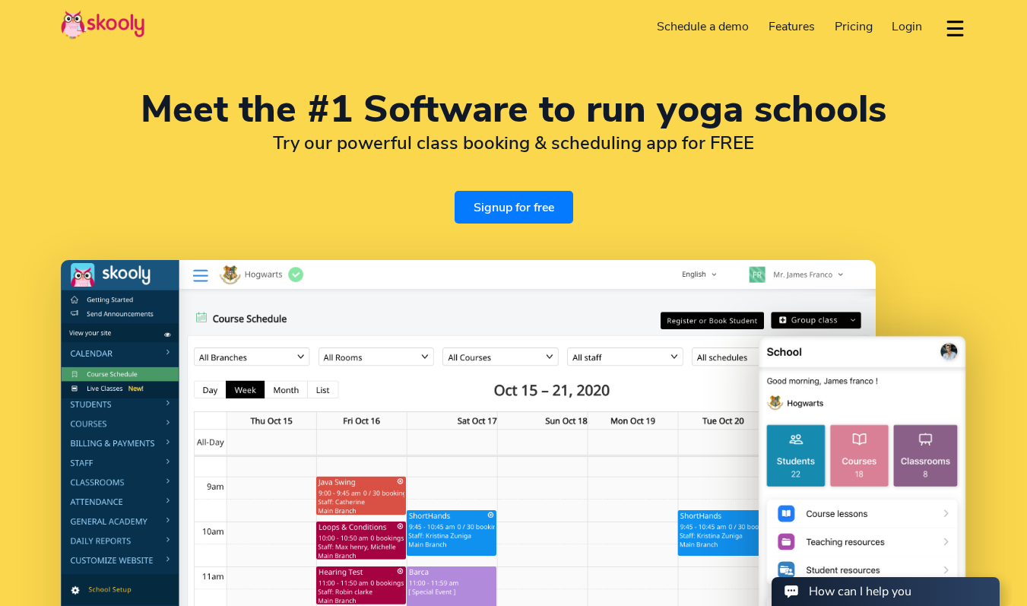
select select "1"
select select "[GEOGRAPHIC_DATA]"
select select "America/New_York"
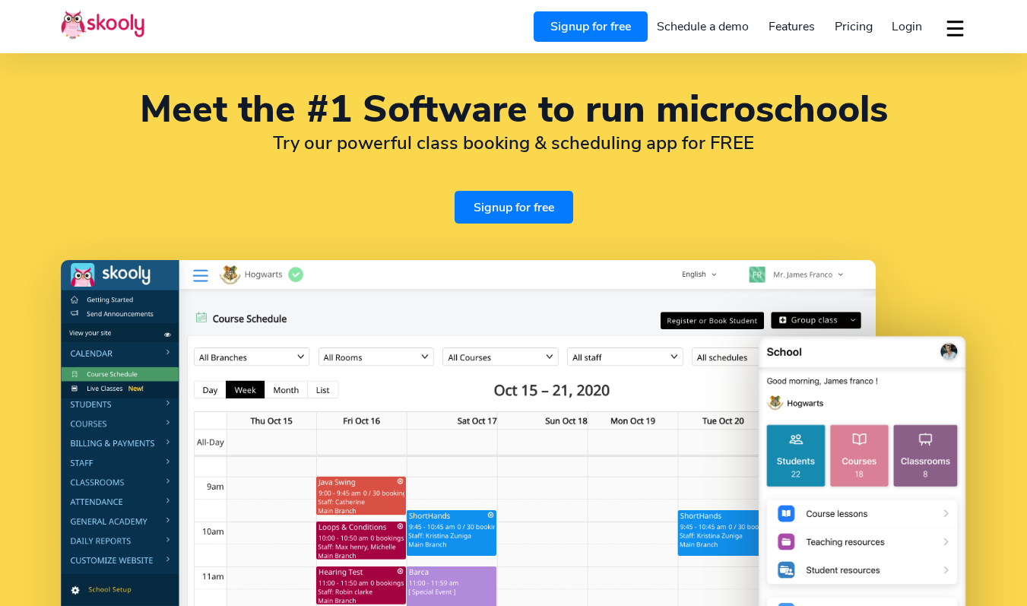
select select "en"
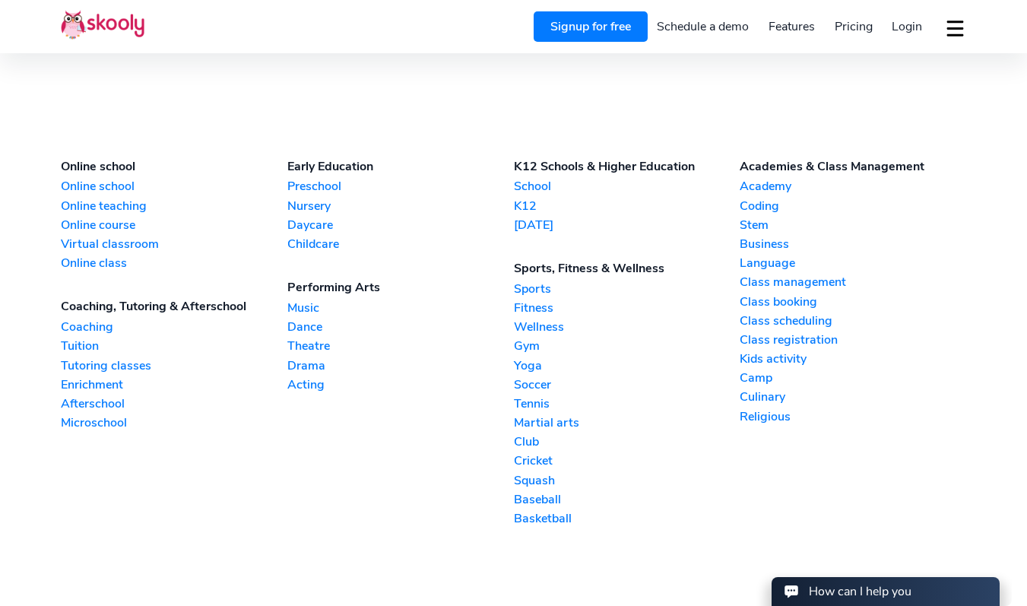
select select "1"
select select "[GEOGRAPHIC_DATA]"
select select "America/New_York"
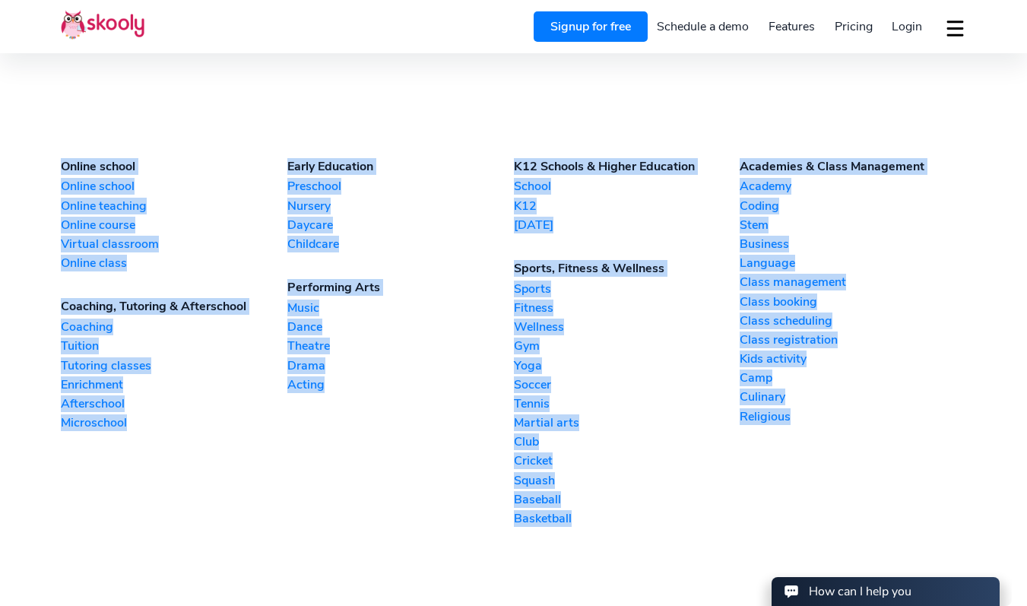
copy section "Online school Online school Online teaching Online course Virtual classroom Onl…"
drag, startPoint x: 817, startPoint y: 440, endPoint x: 81, endPoint y: 143, distance: 794.1
click at [81, 143] on section "Online school Online school Online teaching Online course Virtual classroom Onl…" at bounding box center [513, 343] width 1027 height 493
click at [97, 133] on section "Online school Online school Online teaching Online course Virtual classroom Onl…" at bounding box center [513, 343] width 1027 height 493
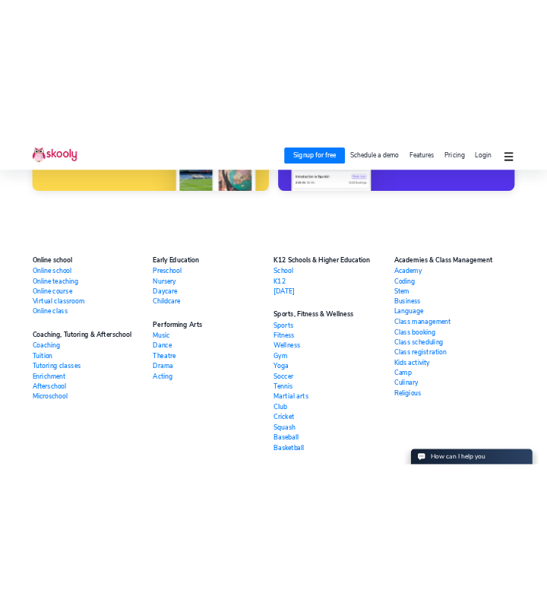
scroll to position [3308, 0]
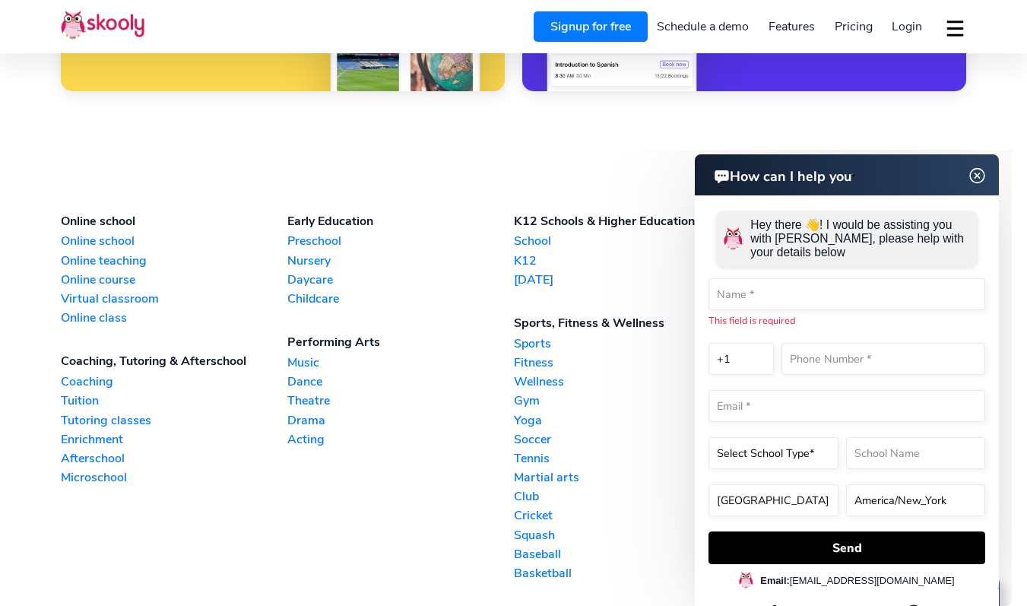
click at [979, 176] on img at bounding box center [977, 175] width 29 height 19
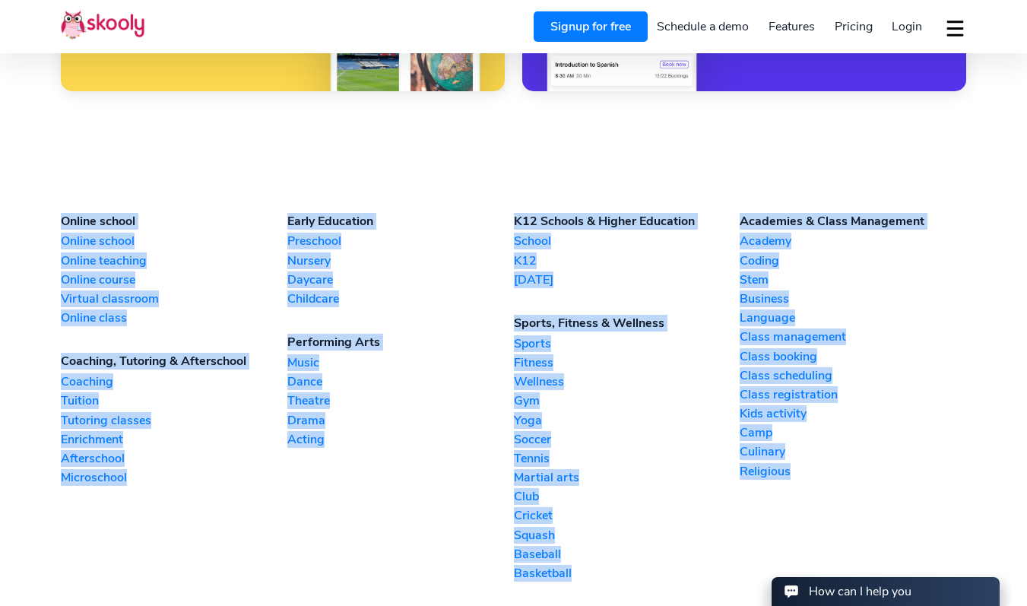
drag, startPoint x: 856, startPoint y: 506, endPoint x: 76, endPoint y: 181, distance: 844.8
click at [76, 181] on section "Online school Online school Online teaching Online course Virtual classroom Onl…" at bounding box center [513, 398] width 1027 height 493
copy section "Online school Online school Online teaching Online course Virtual classroom Onl…"
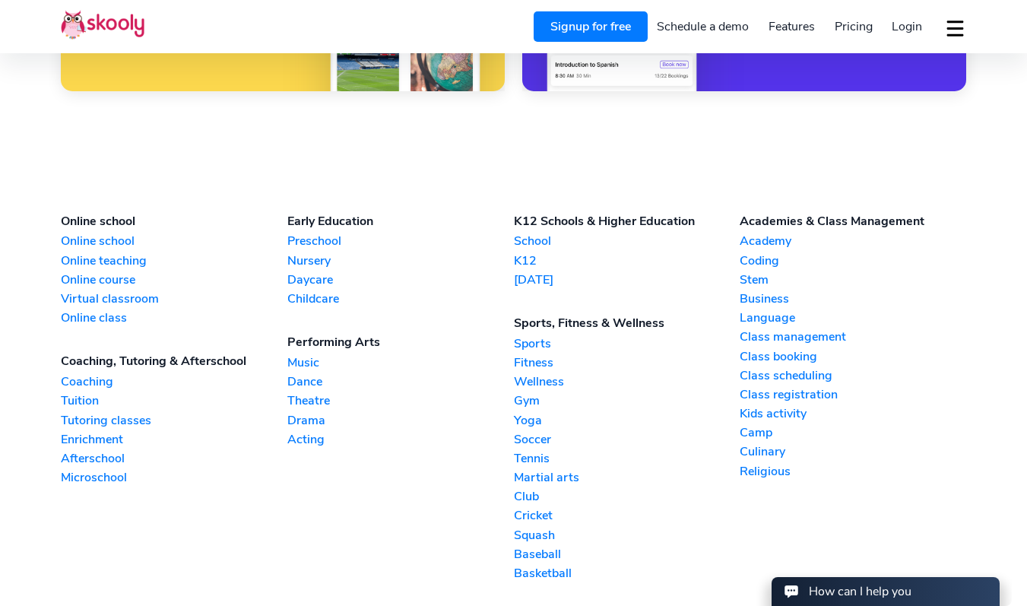
click at [197, 165] on section "Online school Online school Online teaching Online course Virtual classroom Onl…" at bounding box center [513, 398] width 1027 height 493
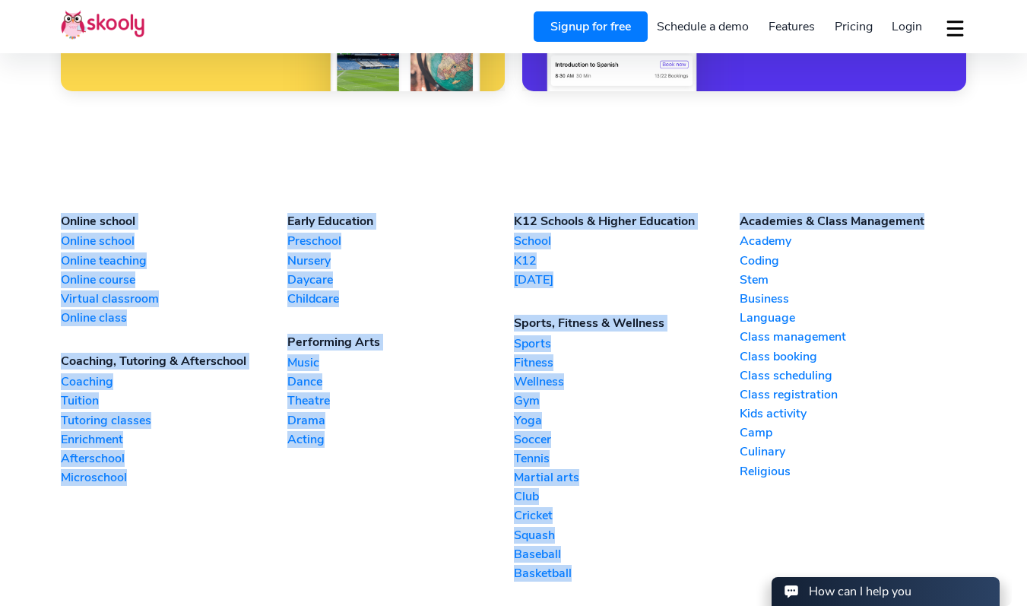
drag, startPoint x: 836, startPoint y: 217, endPoint x: 188, endPoint y: 209, distance: 648.3
click at [188, 209] on section "Online school Online school Online teaching Online course Virtual classroom Onl…" at bounding box center [513, 398] width 1027 height 493
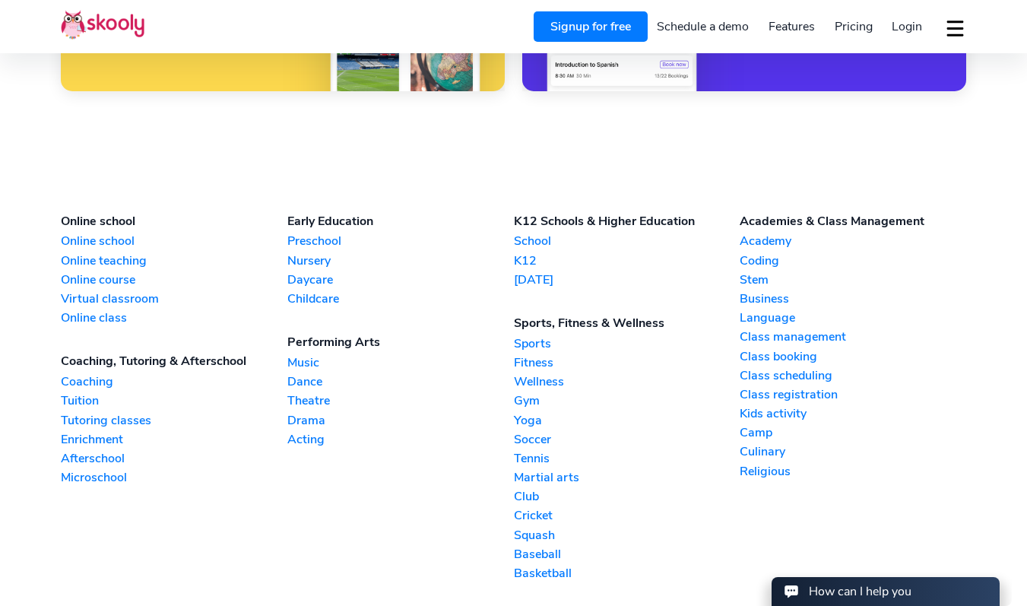
click at [188, 209] on section "Online school Online school Online teaching Online course Virtual classroom Onl…" at bounding box center [513, 398] width 1027 height 493
click at [127, 209] on section "Online school Online school Online teaching Online course Virtual classroom Onl…" at bounding box center [513, 398] width 1027 height 493
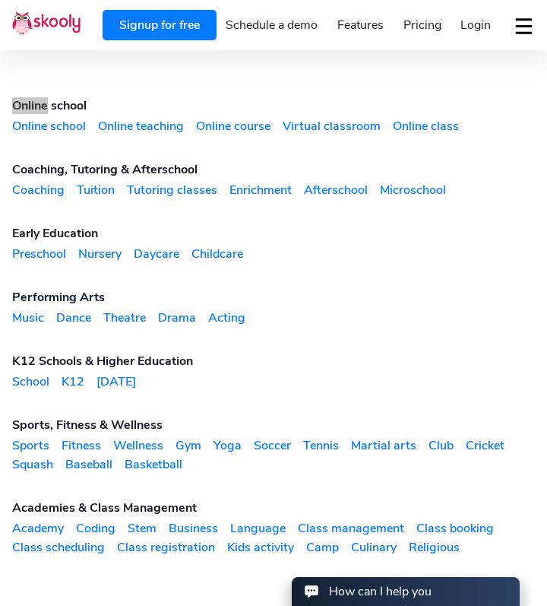
scroll to position [4668, 0]
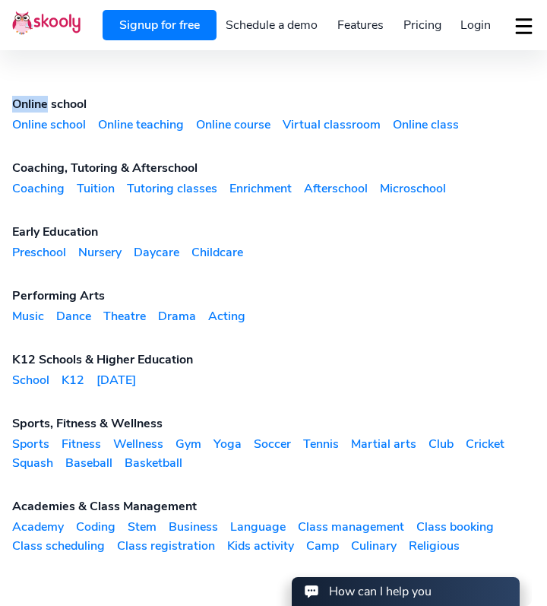
click at [426, 541] on link "Religious" at bounding box center [434, 545] width 51 height 17
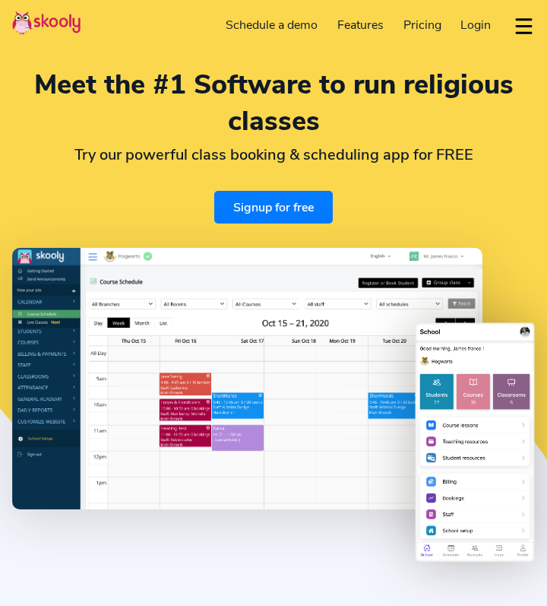
select select "en"
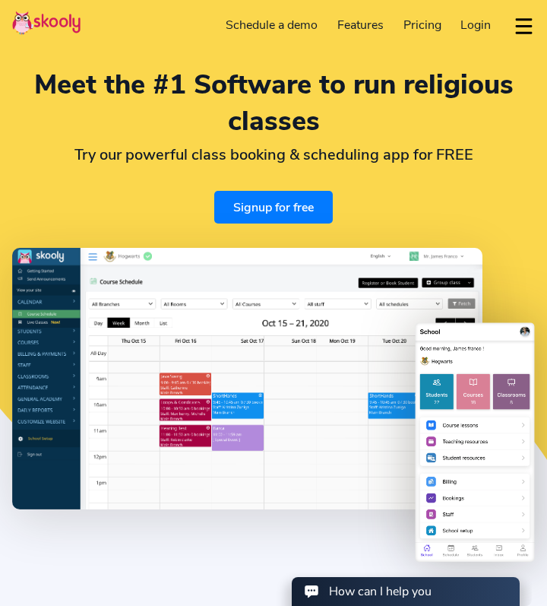
select select "1"
select select "[GEOGRAPHIC_DATA]"
select select "America/New_York"
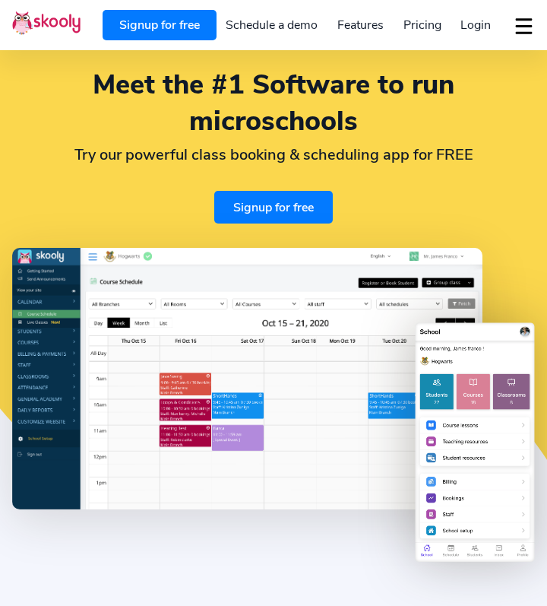
select select "en"
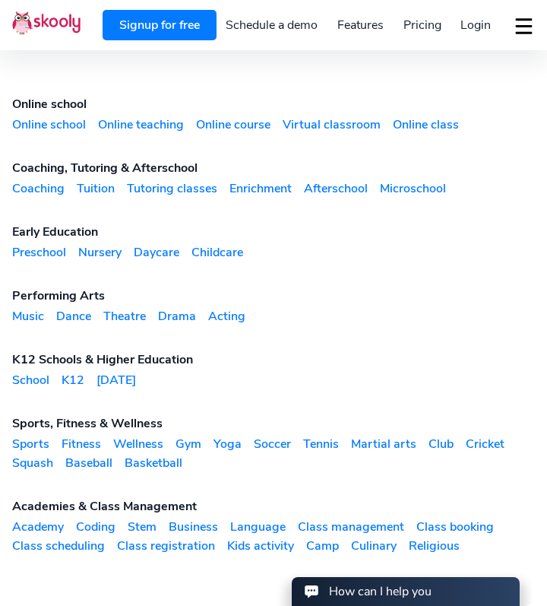
select select "1"
select select "[GEOGRAPHIC_DATA]"
select select "America/New_York"
click at [410, 185] on link "Microschool" at bounding box center [413, 188] width 66 height 17
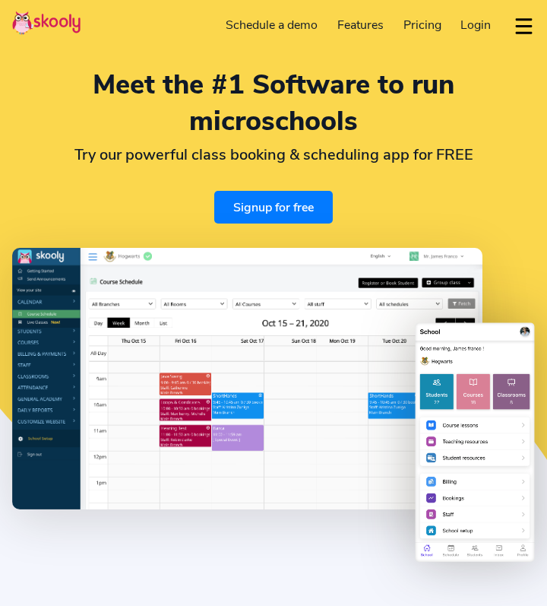
select select "en"
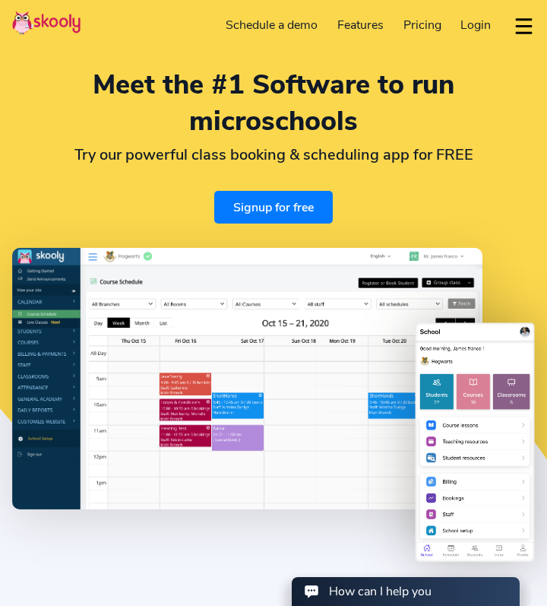
select select "1"
select select "[GEOGRAPHIC_DATA]"
select select "America/New_York"
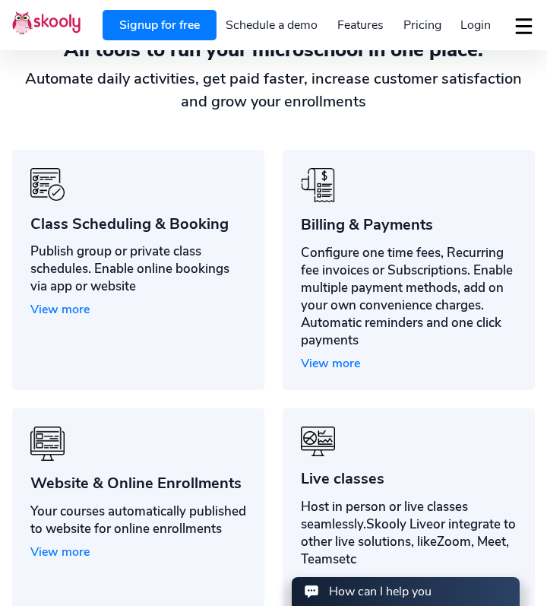
scroll to position [863, 0]
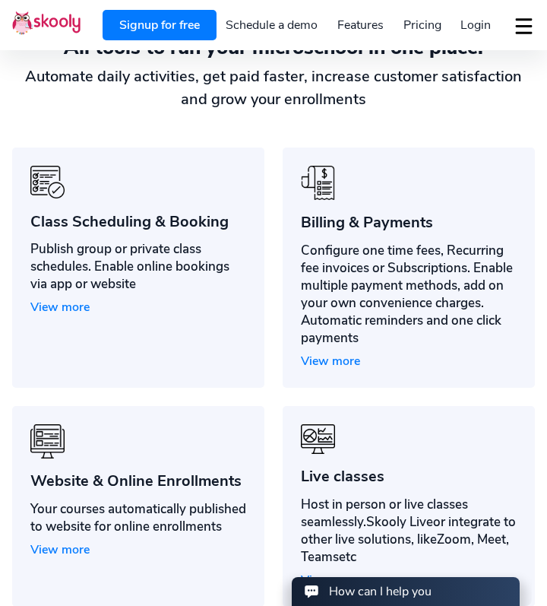
drag, startPoint x: 232, startPoint y: 223, endPoint x: 213, endPoint y: 223, distance: 19.0
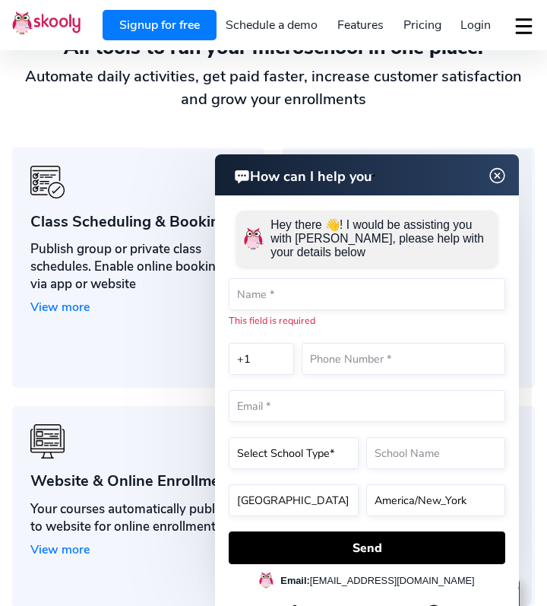
click at [505, 174] on img at bounding box center [497, 175] width 29 height 19
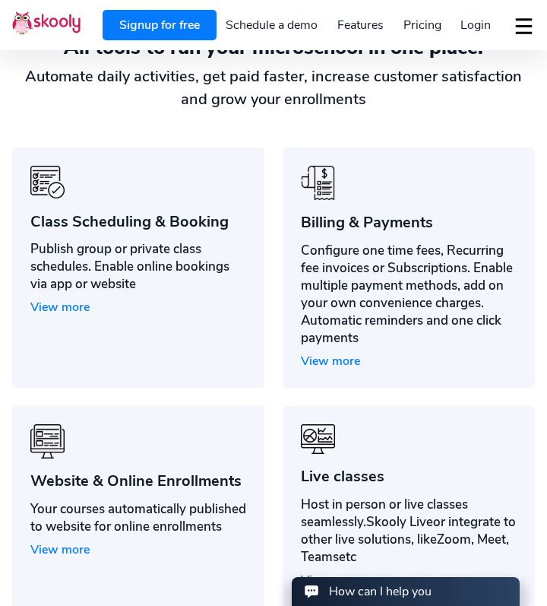
click at [489, 174] on div at bounding box center [409, 185] width 216 height 39
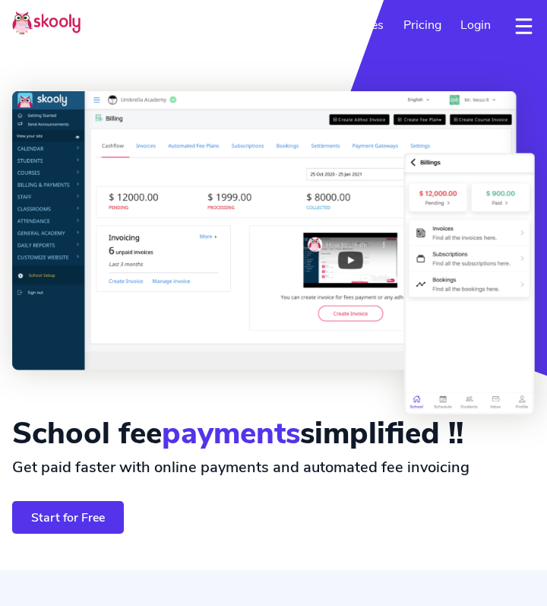
select select "en"
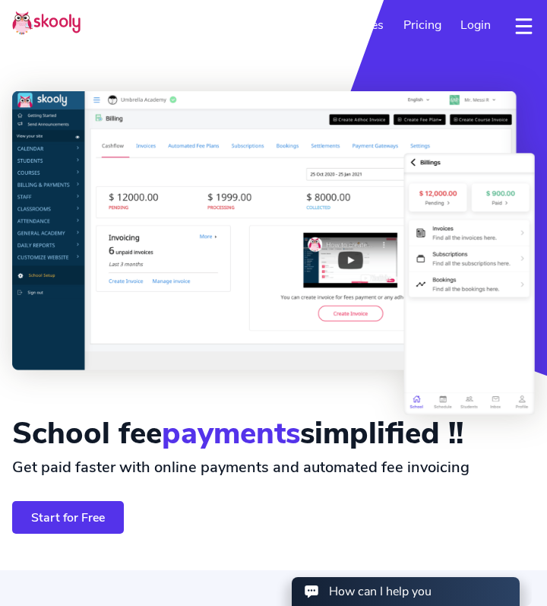
select select "1"
select select "[GEOGRAPHIC_DATA]"
select select "America/New_York"
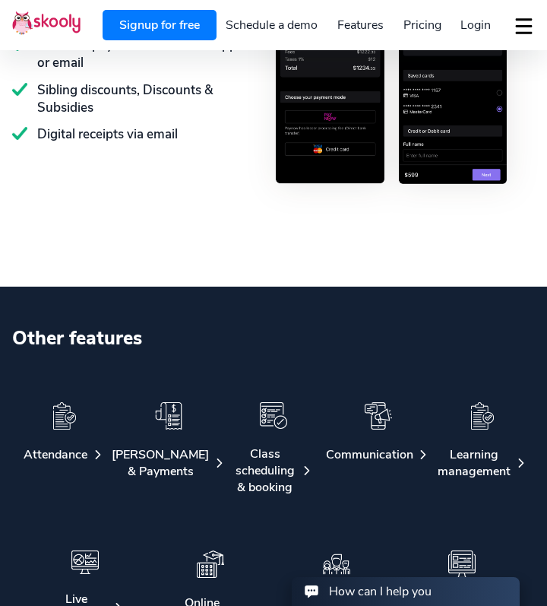
scroll to position [2141, 0]
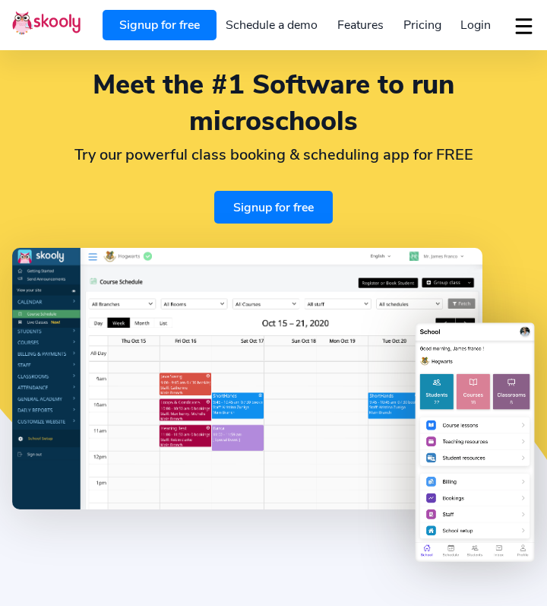
select select "en"
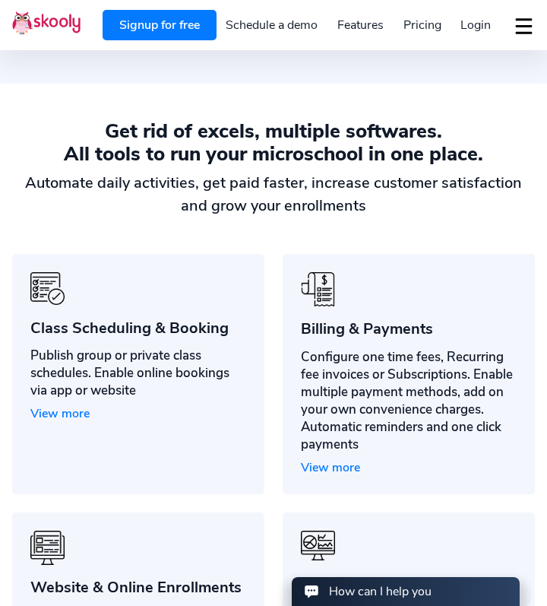
select select "1"
select select "[GEOGRAPHIC_DATA]"
select select "America/New_York"
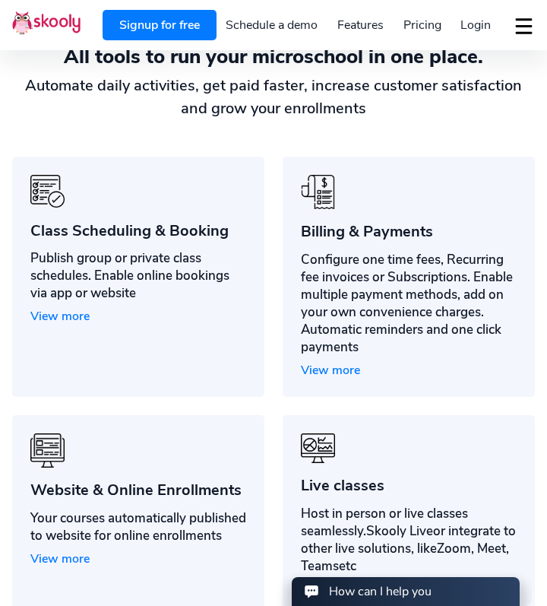
scroll to position [886, 0]
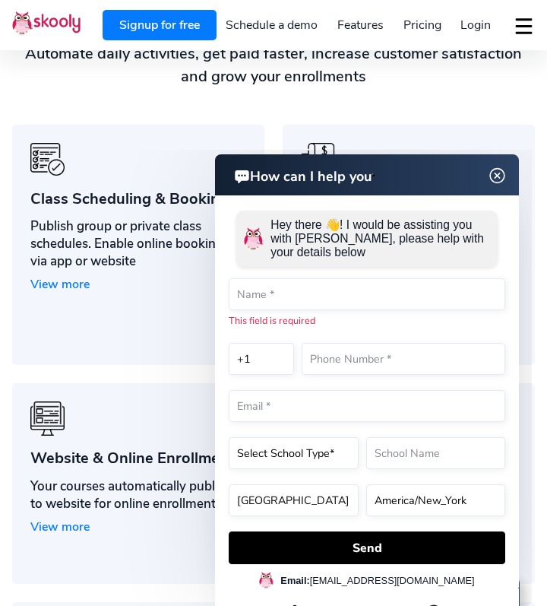
click at [474, 173] on header "How can I help you" at bounding box center [367, 174] width 304 height 41
click at [497, 173] on img at bounding box center [497, 175] width 29 height 19
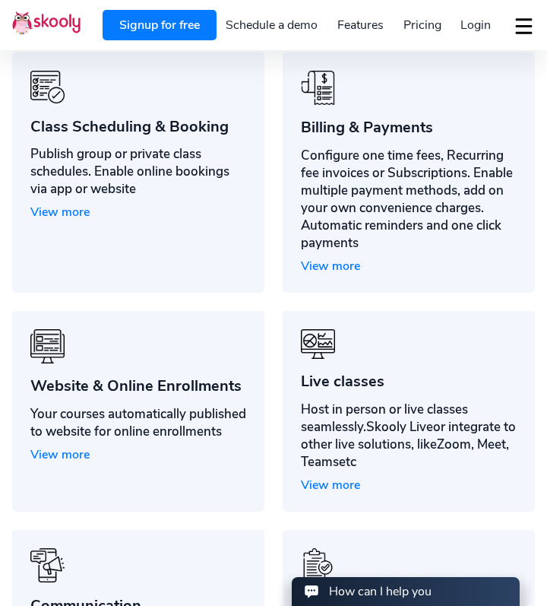
scroll to position [933, 0]
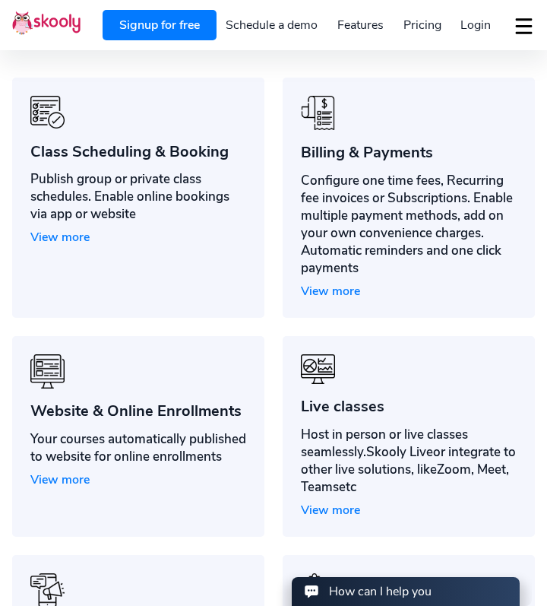
click at [332, 288] on span "View more" at bounding box center [330, 291] width 59 height 17
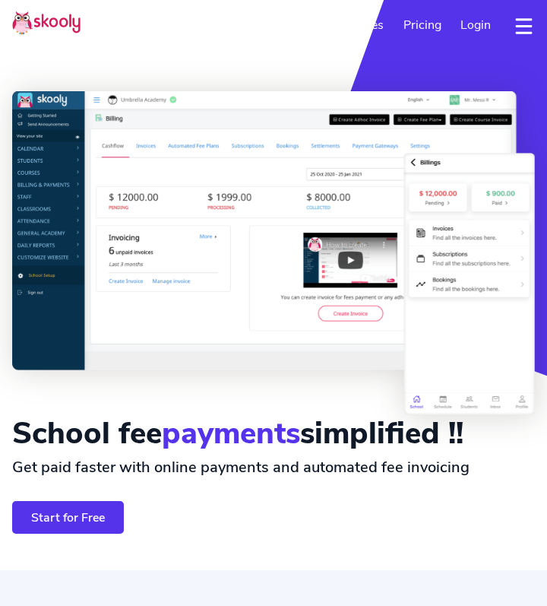
select select "en"
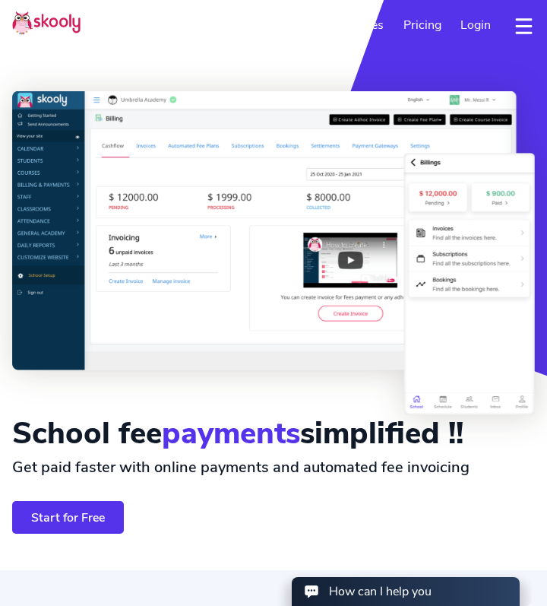
select select "1"
select select "[GEOGRAPHIC_DATA]"
select select "America/New_York"
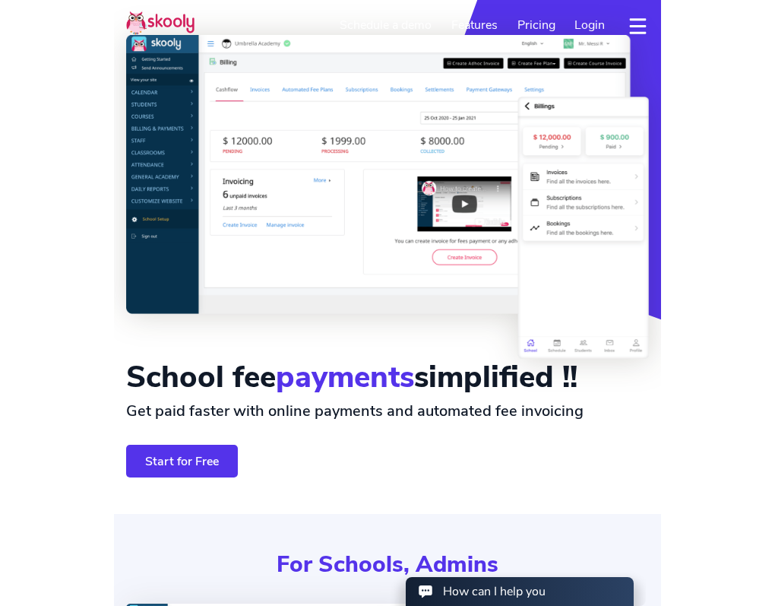
scroll to position [33, 0]
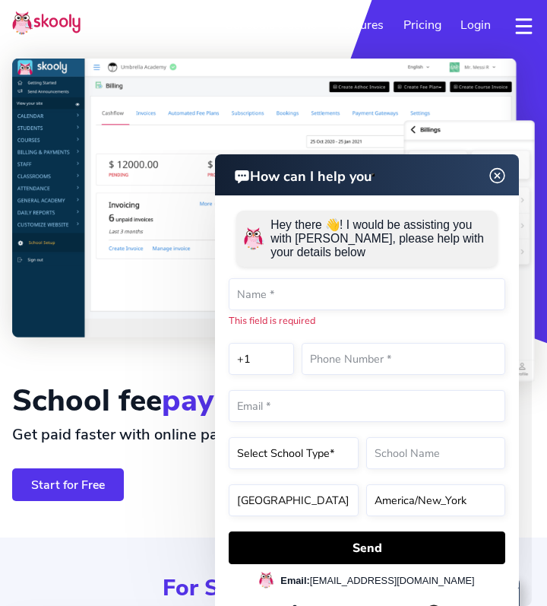
click at [505, 180] on img at bounding box center [497, 175] width 29 height 19
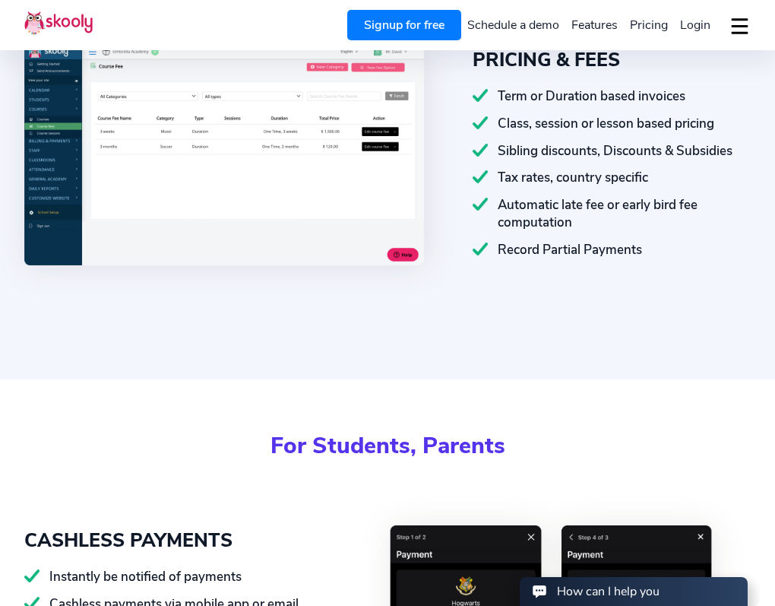
scroll to position [2133, 0]
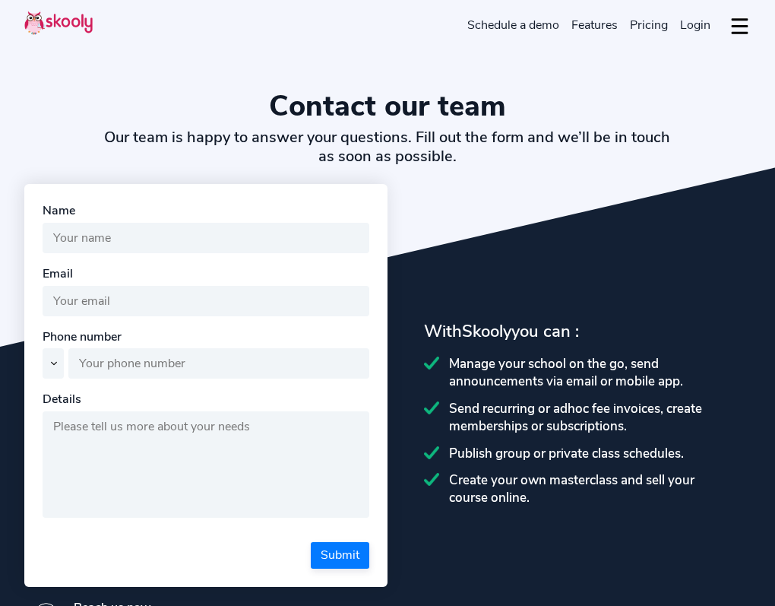
select select "en"
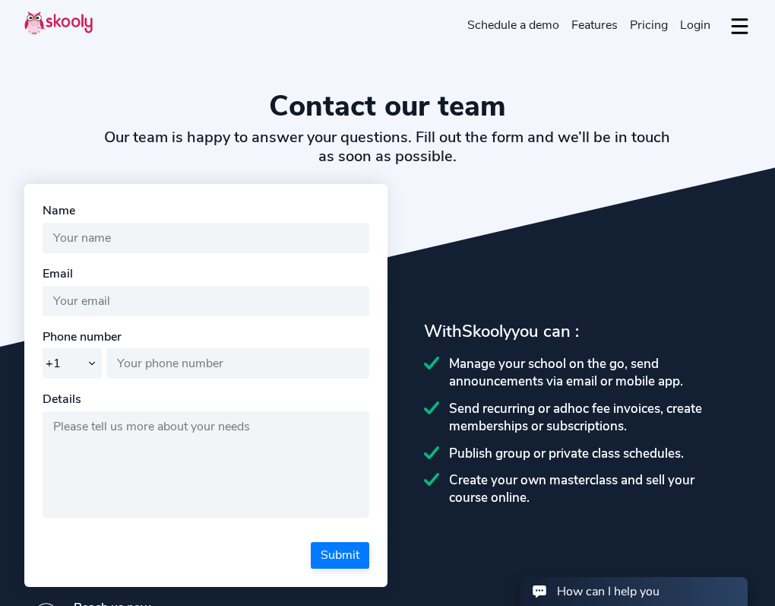
select select "1"
select select "[GEOGRAPHIC_DATA]"
select select "America/New_York"
